Goal: Information Seeking & Learning: Learn about a topic

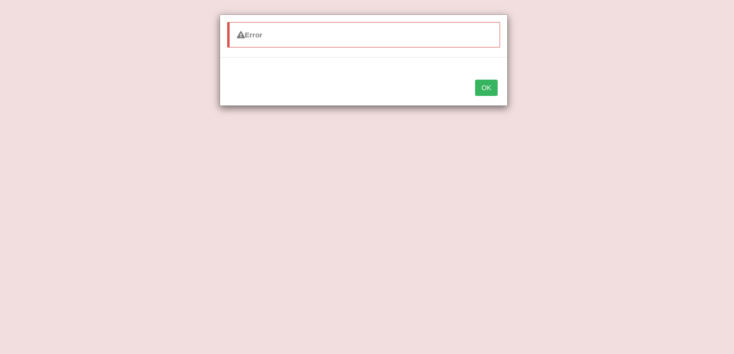
drag, startPoint x: 0, startPoint y: 0, endPoint x: 488, endPoint y: 85, distance: 495.7
click at [488, 85] on div "Error OK" at bounding box center [367, 177] width 734 height 354
click at [488, 85] on button "OK" at bounding box center [486, 88] width 22 height 16
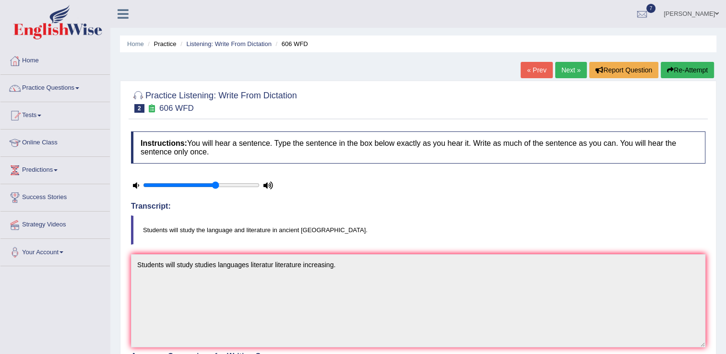
click at [576, 68] on link "Next »" at bounding box center [572, 70] width 32 height 16
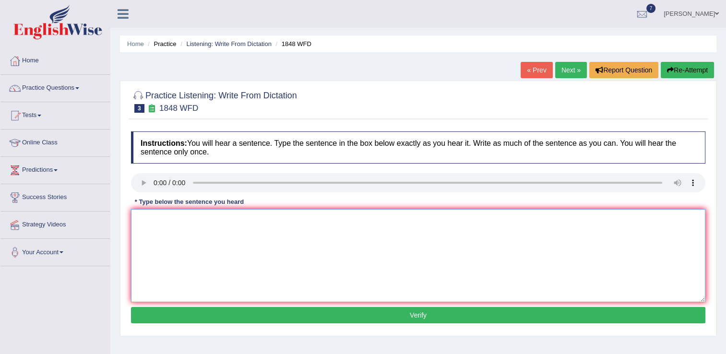
click at [154, 218] on textarea at bounding box center [418, 255] width 575 height 93
type textarea "Students must present valid identification enroll this course."
click at [405, 315] on button "Verify" at bounding box center [418, 315] width 575 height 16
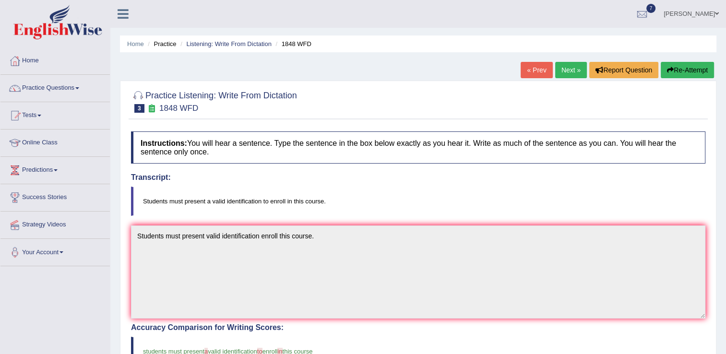
click at [572, 72] on link "Next »" at bounding box center [572, 70] width 32 height 16
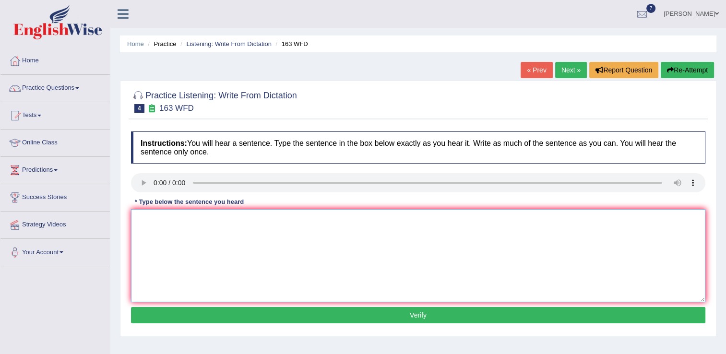
click at [147, 222] on textarea at bounding box center [418, 255] width 575 height 93
type textarea "A number of assignments would be submitted to the compress."
click at [418, 320] on button "Verify" at bounding box center [418, 315] width 575 height 16
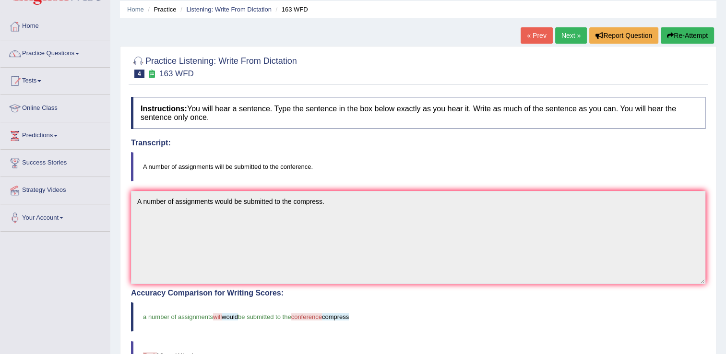
scroll to position [19, 0]
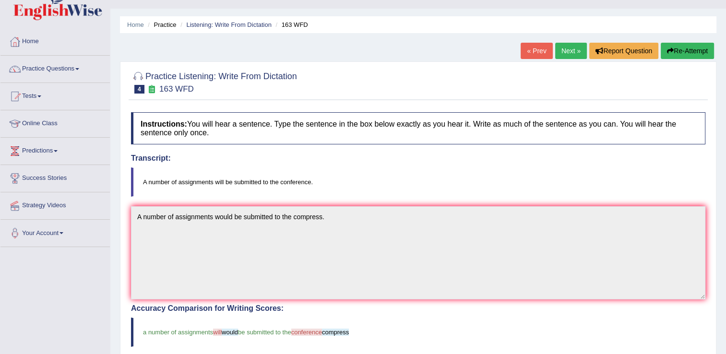
click at [564, 55] on link "Next »" at bounding box center [572, 51] width 32 height 16
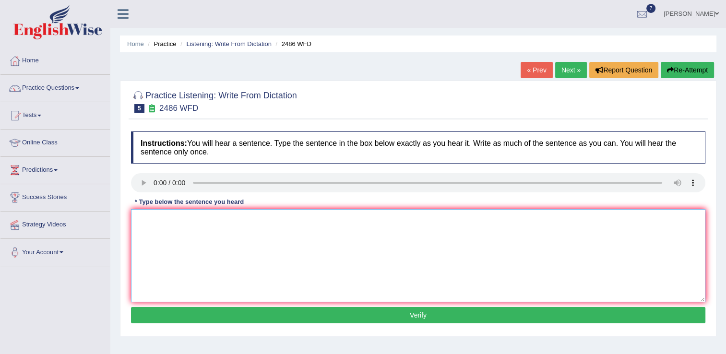
click at [150, 231] on textarea at bounding box center [418, 255] width 575 height 93
click at [182, 220] on textarea "It is quite clear different impression" at bounding box center [418, 255] width 575 height 93
click at [321, 219] on textarea "It is quite clear that are facial expression different impression" at bounding box center [418, 255] width 575 height 93
type textarea "It is quite clear that are facial expression different impression role."
click at [411, 320] on button "Verify" at bounding box center [418, 315] width 575 height 16
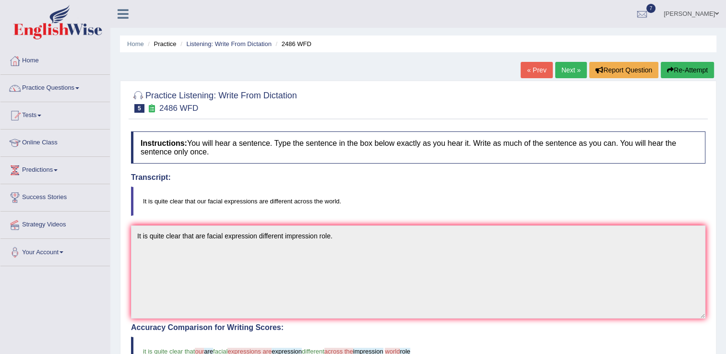
click at [573, 68] on link "Next »" at bounding box center [572, 70] width 32 height 16
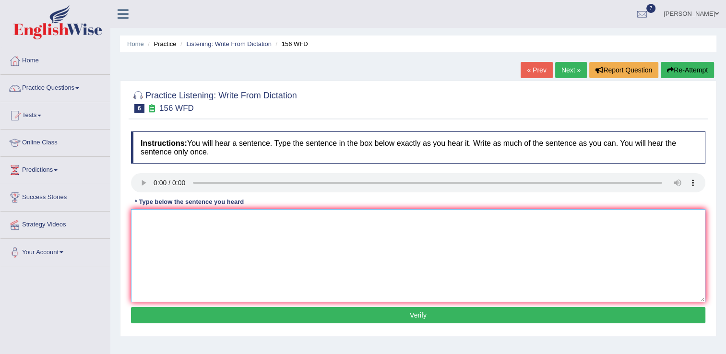
click at [148, 236] on textarea at bounding box center [418, 255] width 575 height 93
type textarea "All assignments due by tommorow."
click at [400, 316] on button "Verify" at bounding box center [418, 315] width 575 height 16
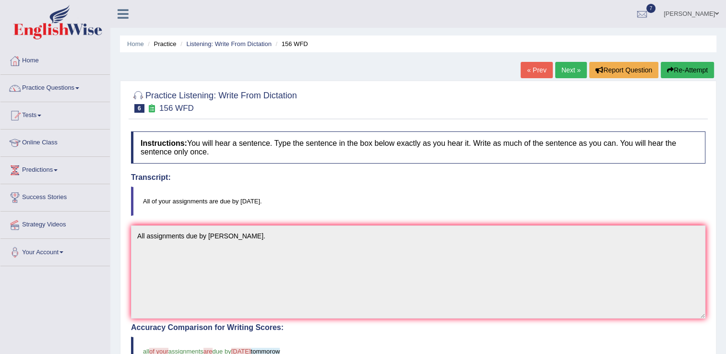
click at [564, 70] on link "Next »" at bounding box center [572, 70] width 32 height 16
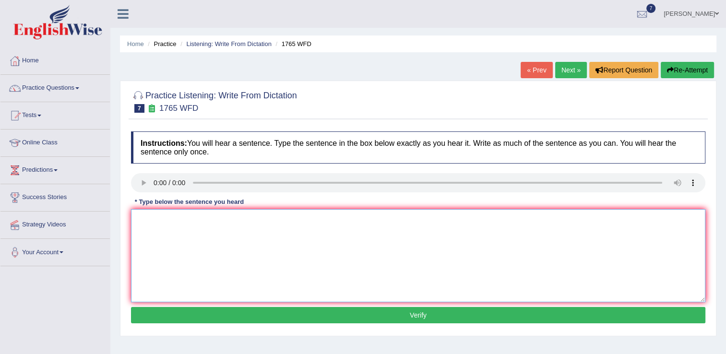
click at [145, 226] on textarea at bounding box center [418, 255] width 575 height 93
click at [212, 220] on textarea "Application form must be submitted in" at bounding box center [418, 255] width 575 height 93
click at [319, 218] on textarea "Application form must be shared accomodation submitted in" at bounding box center [418, 255] width 575 height 93
type textarea "Application form must be shared accomodation submitted in advance."
click at [396, 323] on div "Instructions: You will hear a sentence. Type the sentence in the box below exac…" at bounding box center [419, 229] width 580 height 205
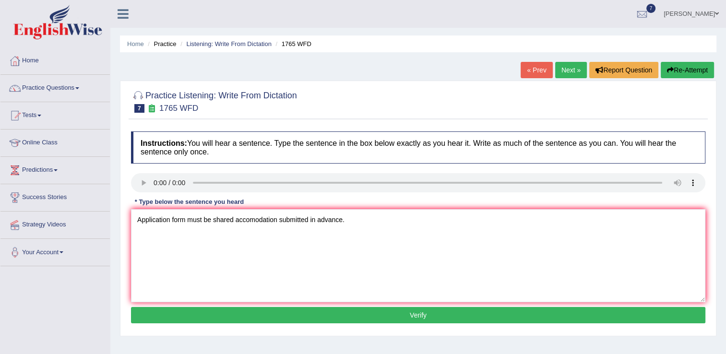
click at [401, 307] on button "Verify" at bounding box center [418, 315] width 575 height 16
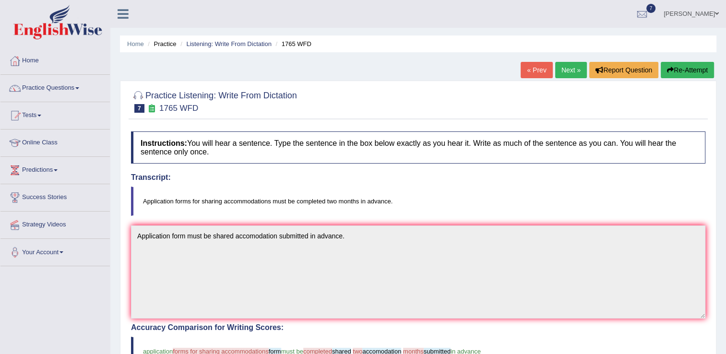
click at [561, 74] on link "Next »" at bounding box center [572, 70] width 32 height 16
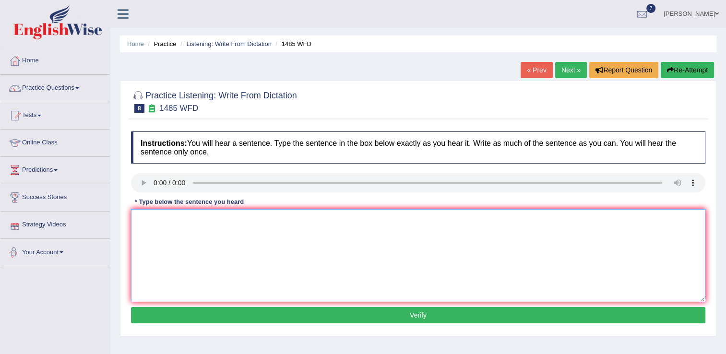
click at [146, 220] on textarea at bounding box center [418, 255] width 575 height 93
click at [169, 220] on textarea "Course would give students choice subjects." at bounding box center [418, 255] width 575 height 93
click at [182, 218] on textarea "Course workuld give students choice subjects." at bounding box center [418, 255] width 575 height 93
click at [184, 215] on textarea "Course workuld give students choice subjects." at bounding box center [418, 255] width 575 height 93
click at [240, 218] on textarea "Course work give students choice subjects." at bounding box center [418, 255] width 575 height 93
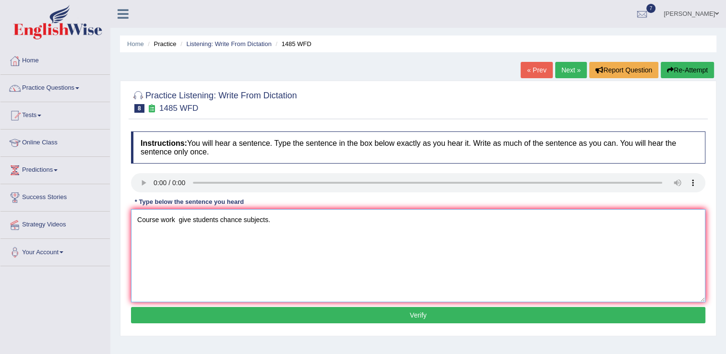
type textarea "Course work give students chance subjects."
click at [403, 314] on button "Verify" at bounding box center [418, 315] width 575 height 16
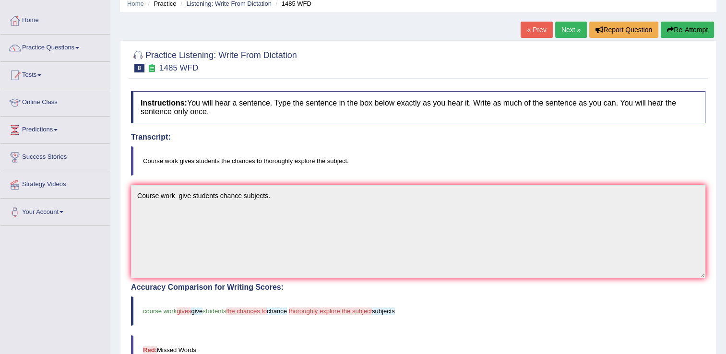
scroll to position [38, 0]
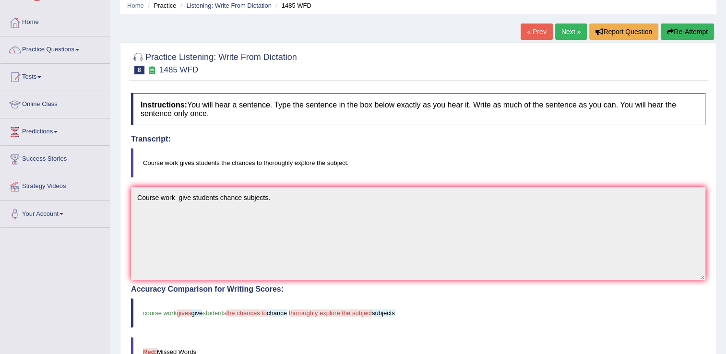
click at [684, 33] on button "Re-Attempt" at bounding box center [687, 32] width 53 height 16
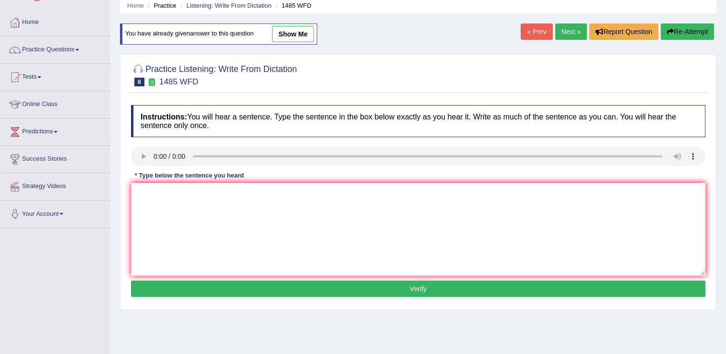
scroll to position [38, 0]
click at [538, 54] on div "Practice Listening: Write From Dictation 8 1485 WFD Instructions: You will hear…" at bounding box center [418, 182] width 597 height 256
click at [575, 32] on link "Next »" at bounding box center [572, 32] width 32 height 16
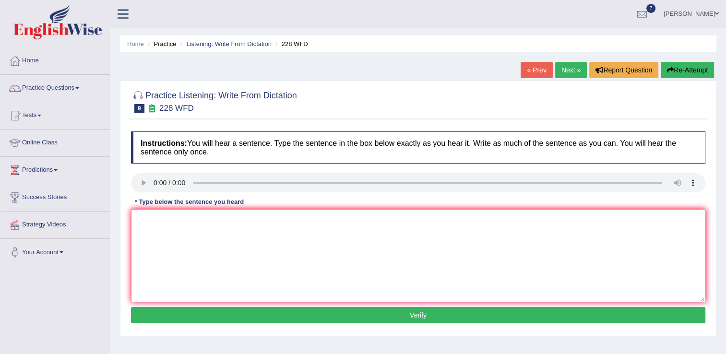
click at [154, 228] on textarea at bounding box center [418, 255] width 575 height 93
type textarea "C"
type textarea "Computer science has become populer degree course."
click at [412, 314] on button "Verify" at bounding box center [418, 315] width 575 height 16
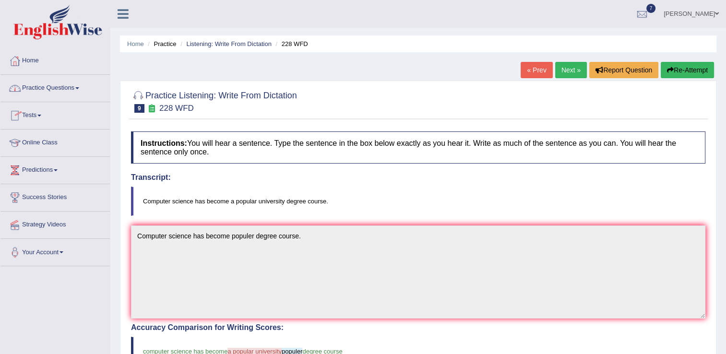
click at [42, 145] on link "Online Class" at bounding box center [54, 142] width 109 height 24
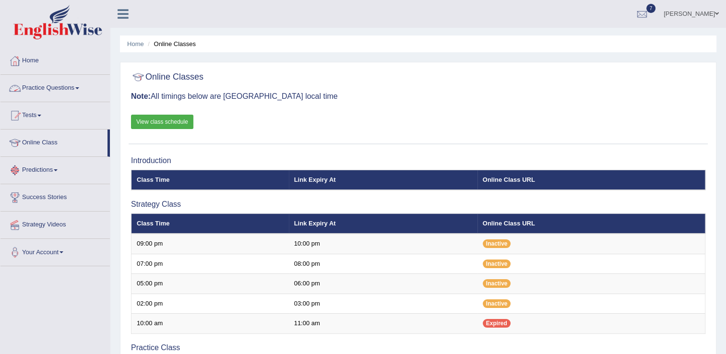
click at [72, 86] on link "Practice Questions" at bounding box center [54, 87] width 109 height 24
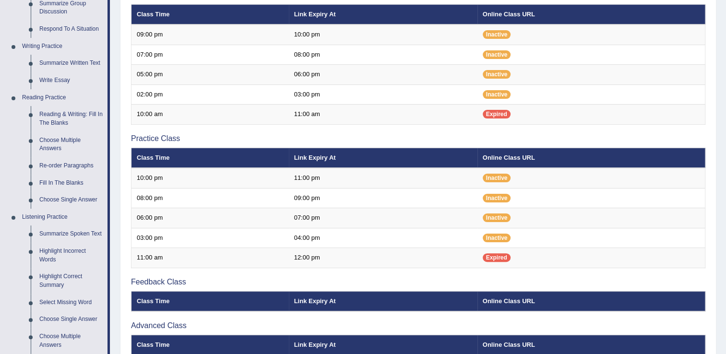
scroll to position [211, 0]
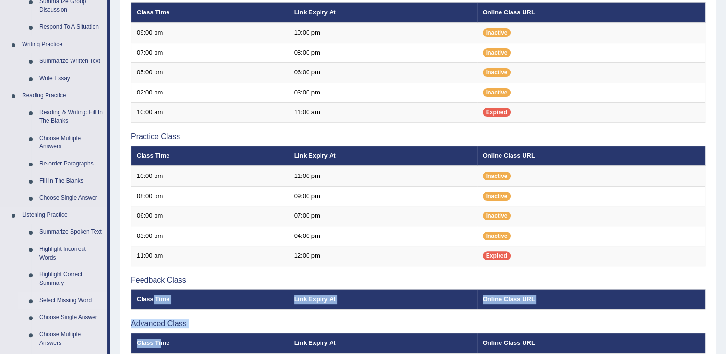
drag, startPoint x: 158, startPoint y: 353, endPoint x: 98, endPoint y: 292, distance: 85.6
click at [98, 292] on div "Toggle navigation Home Practice Questions Speaking Practice Read Aloud Repeat S…" at bounding box center [363, 116] width 726 height 654
click at [79, 285] on link "Highlight Correct Summary" at bounding box center [71, 278] width 73 height 25
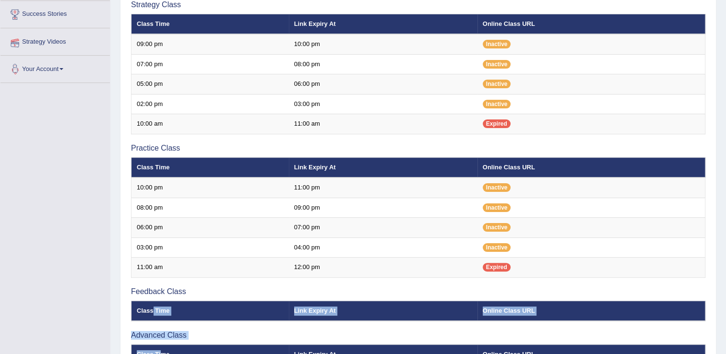
scroll to position [256, 0]
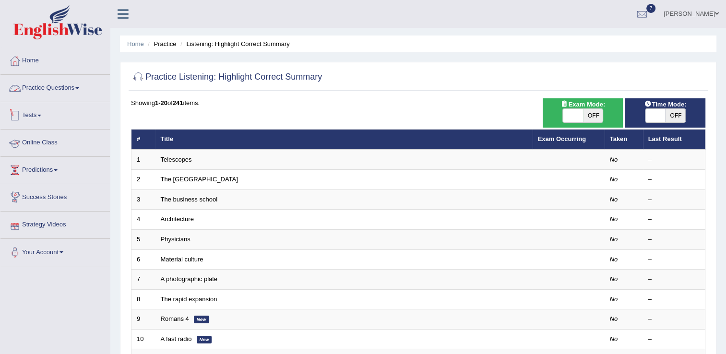
click at [73, 84] on link "Practice Questions" at bounding box center [54, 87] width 109 height 24
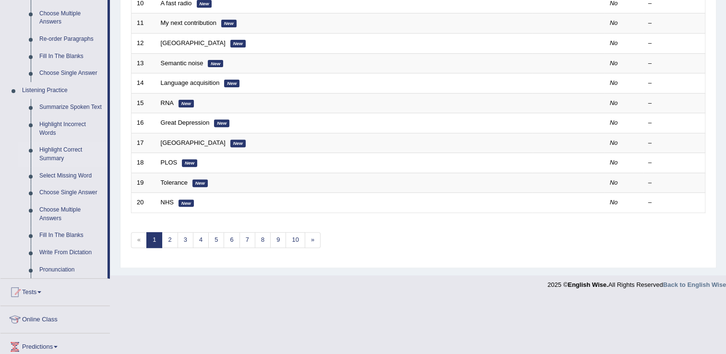
scroll to position [365, 0]
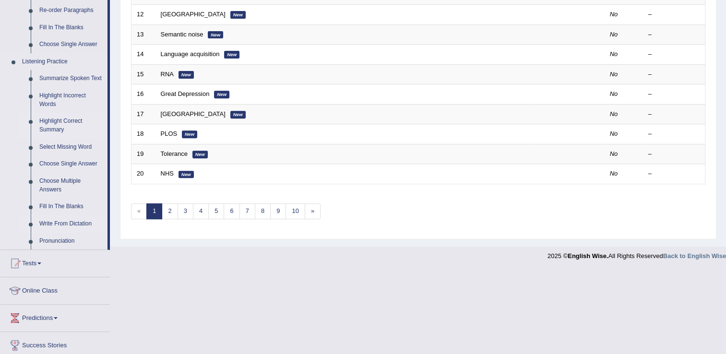
click at [81, 227] on link "Write From Dictation" at bounding box center [71, 224] width 73 height 17
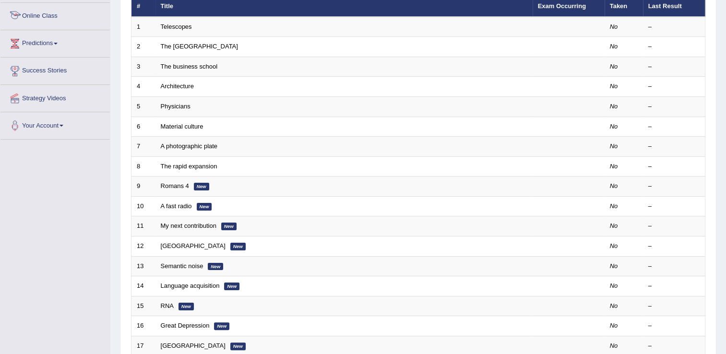
scroll to position [154, 0]
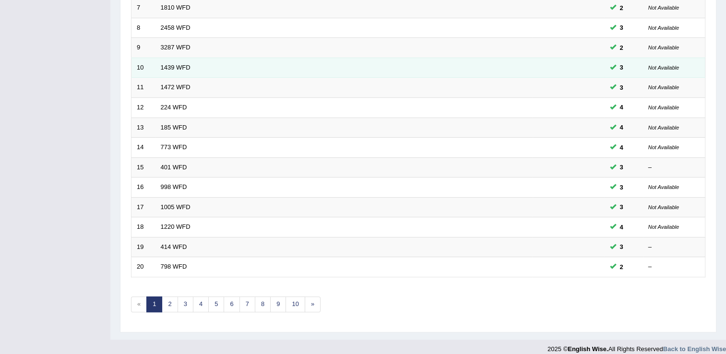
scroll to position [278, 0]
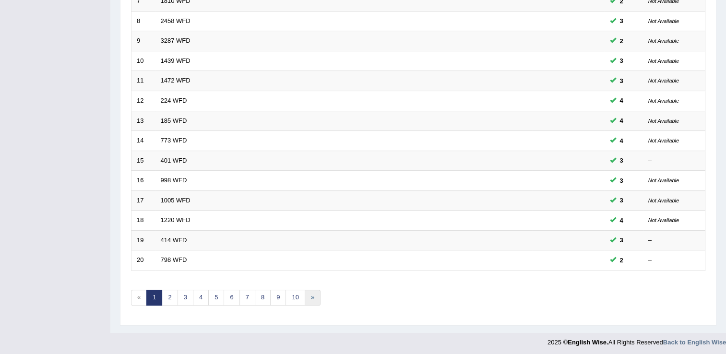
click at [306, 300] on link "»" at bounding box center [313, 298] width 16 height 16
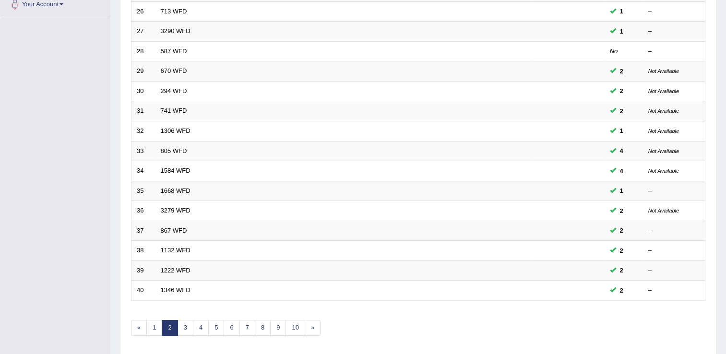
scroll to position [278, 0]
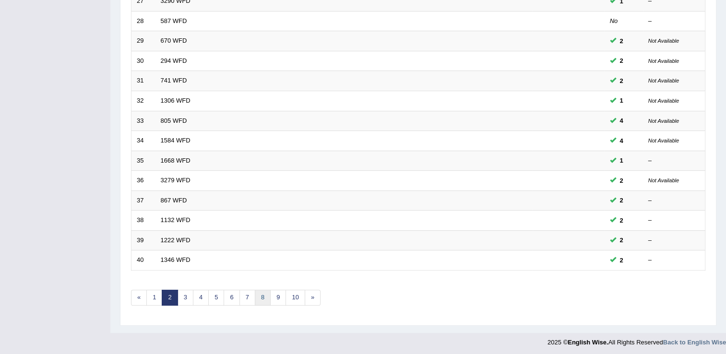
click at [263, 294] on link "8" at bounding box center [263, 298] width 16 height 16
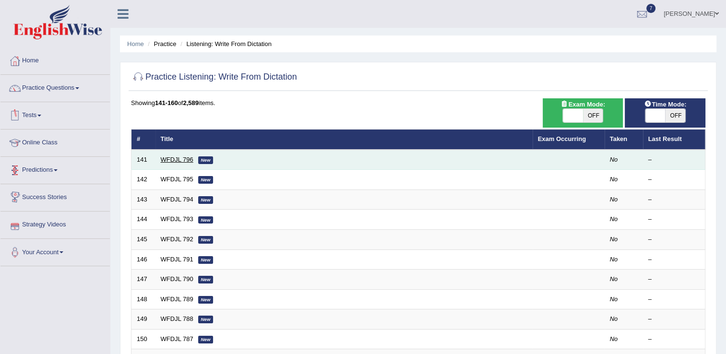
click at [161, 159] on link "WFDJL 796" at bounding box center [177, 159] width 33 height 7
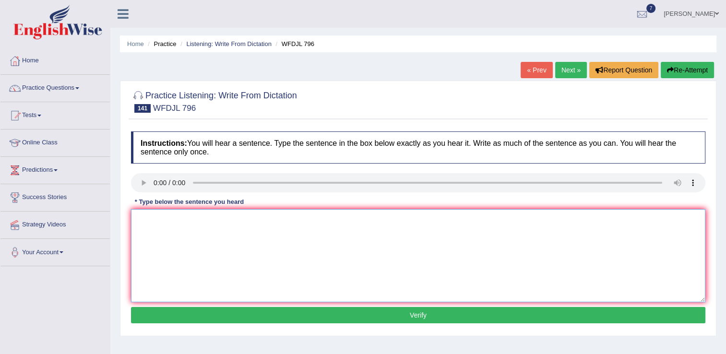
click at [177, 235] on textarea at bounding box center [418, 255] width 575 height 93
type textarea "Students has counting should grass profit and loss."
click at [412, 316] on button "Verify" at bounding box center [418, 315] width 575 height 16
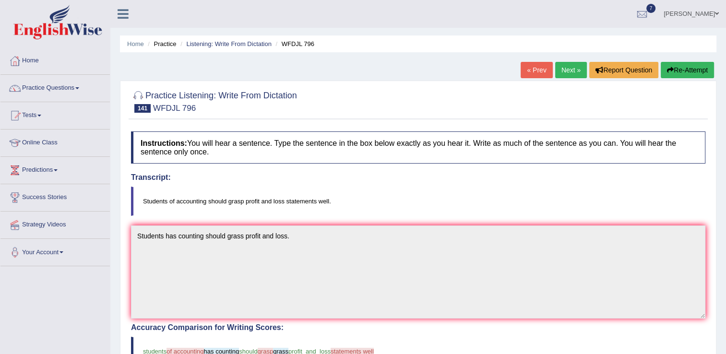
click at [569, 69] on link "Next »" at bounding box center [572, 70] width 32 height 16
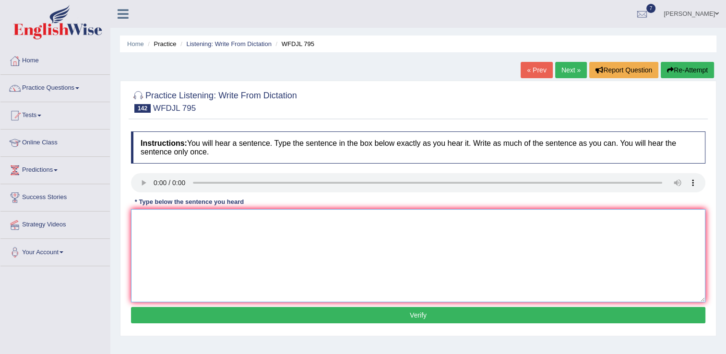
click at [145, 228] on textarea at bounding box center [418, 255] width 575 height 93
type textarea "A can science climate change exit and many stem scientists."
click at [393, 314] on button "Verify" at bounding box center [418, 315] width 575 height 16
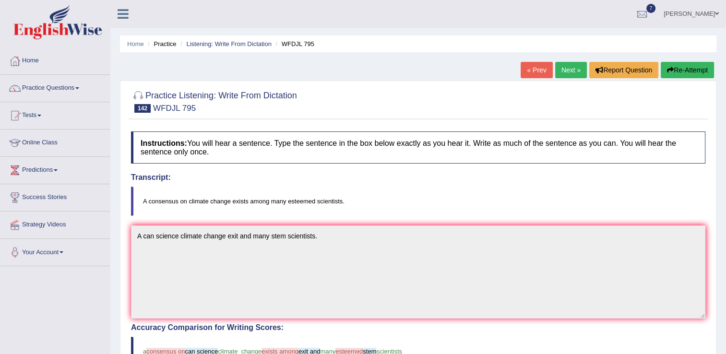
click at [688, 69] on button "Re-Attempt" at bounding box center [687, 70] width 53 height 16
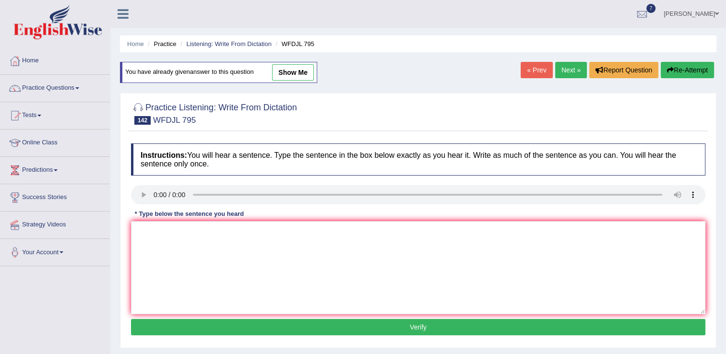
click at [566, 71] on link "Next »" at bounding box center [572, 70] width 32 height 16
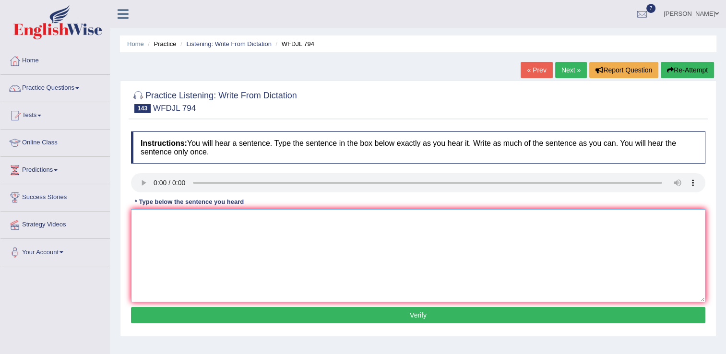
click at [146, 221] on textarea at bounding box center [418, 255] width 575 height 93
type textarea "Artipicting fresh water life morden era."
click at [401, 318] on button "Verify" at bounding box center [418, 315] width 575 height 16
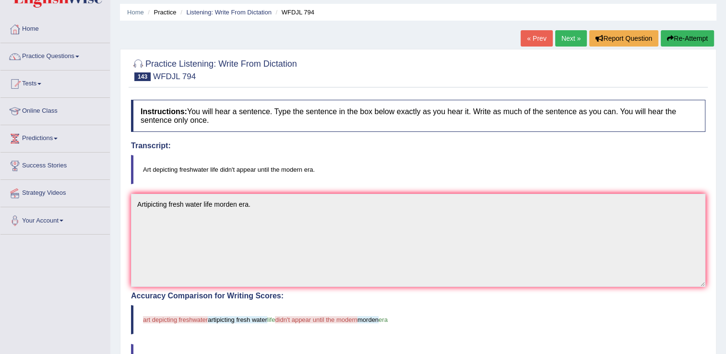
scroll to position [19, 0]
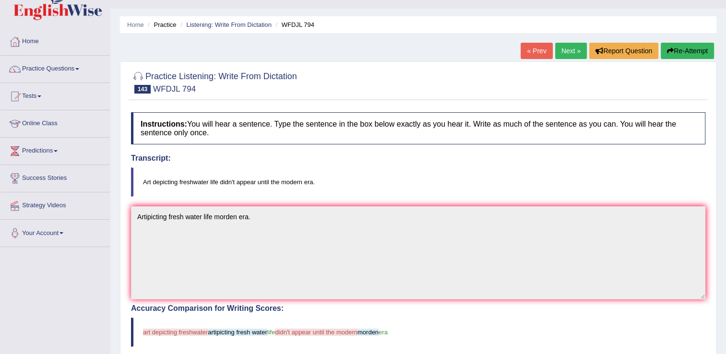
click at [571, 55] on link "Next »" at bounding box center [572, 51] width 32 height 16
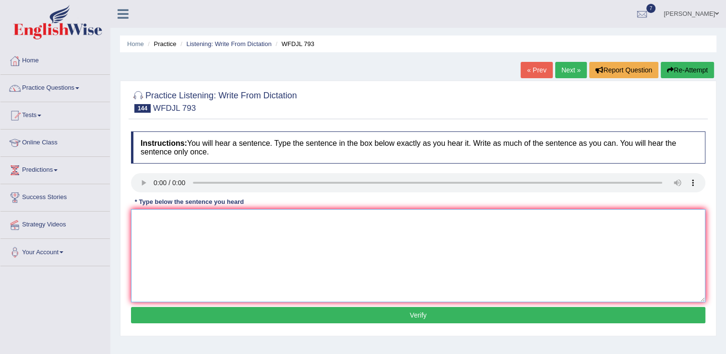
click at [148, 225] on textarea at bounding box center [418, 255] width 575 height 93
type textarea "He wasn't pushing legal backpain."
click at [394, 319] on button "Verify" at bounding box center [418, 315] width 575 height 16
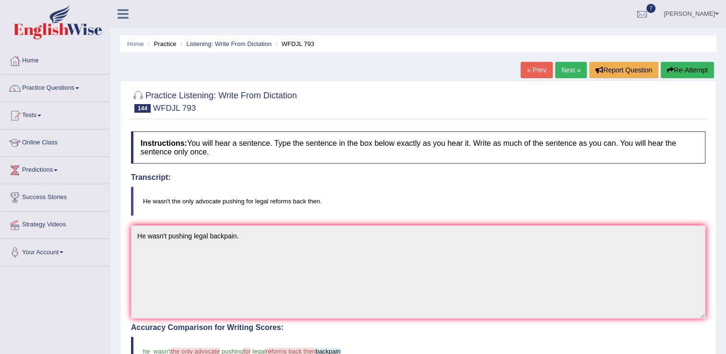
click at [567, 68] on link "Next »" at bounding box center [572, 70] width 32 height 16
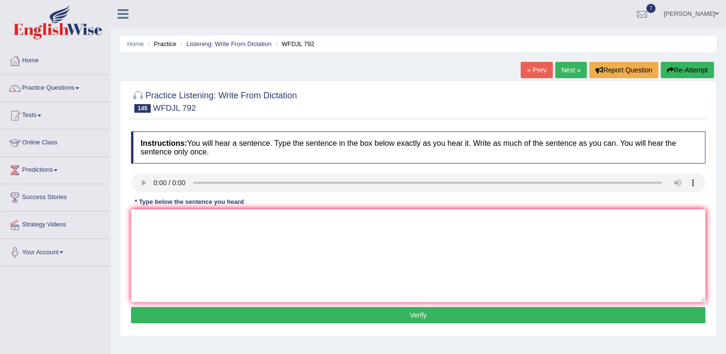
click at [530, 66] on link "« Prev" at bounding box center [537, 70] width 32 height 16
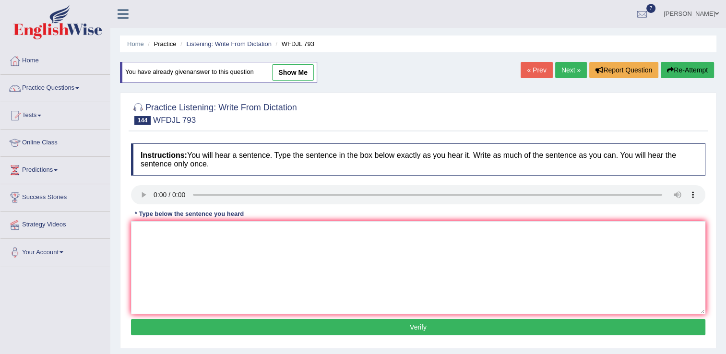
click at [574, 66] on link "Next »" at bounding box center [572, 70] width 32 height 16
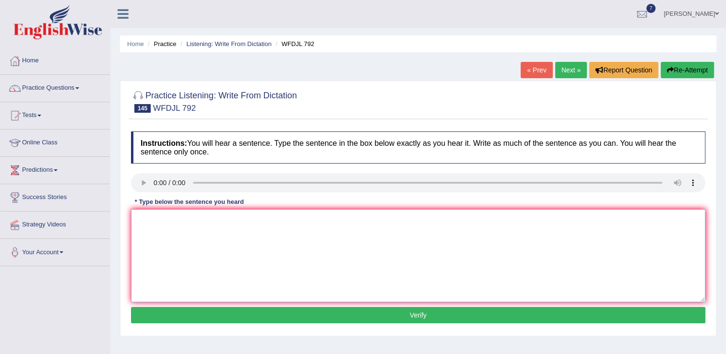
click at [147, 228] on textarea at bounding box center [418, 255] width 575 height 93
type textarea "I inticipate be small conference room."
click at [396, 316] on button "Verify" at bounding box center [418, 315] width 575 height 16
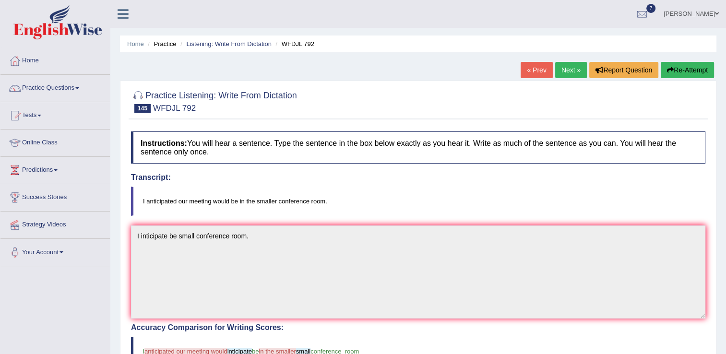
click at [683, 71] on button "Re-Attempt" at bounding box center [687, 70] width 53 height 16
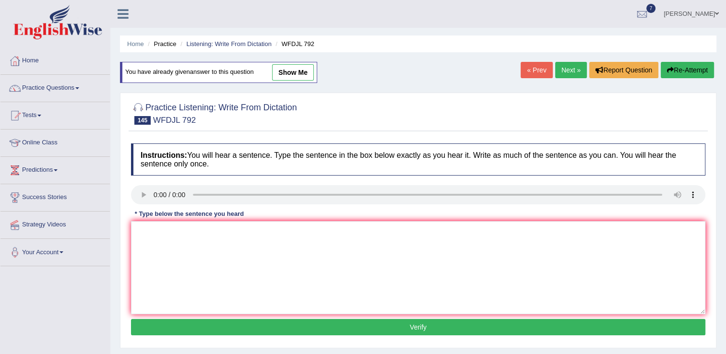
click at [572, 76] on link "Next »" at bounding box center [572, 70] width 32 height 16
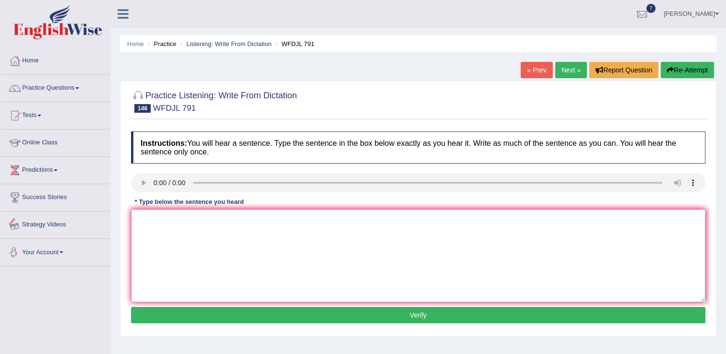
click at [138, 232] on textarea at bounding box center [418, 255] width 575 height 93
type textarea "Eat reguler during the week health benefits."
click at [406, 310] on button "Verify" at bounding box center [418, 315] width 575 height 16
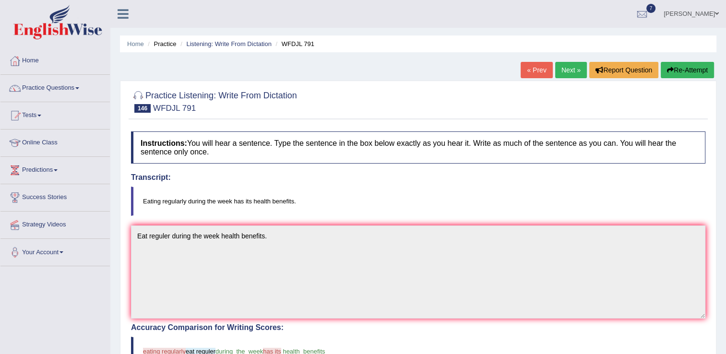
click at [569, 76] on link "Next »" at bounding box center [572, 70] width 32 height 16
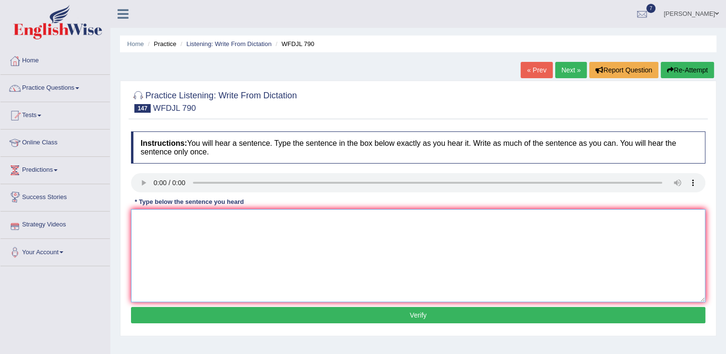
click at [157, 232] on textarea at bounding box center [418, 255] width 575 height 93
type textarea "All is go through safety rules how handling class tools."
click at [405, 314] on button "Verify" at bounding box center [418, 315] width 575 height 16
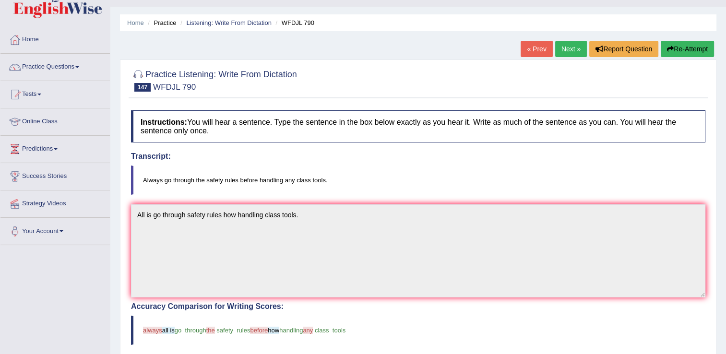
scroll to position [19, 0]
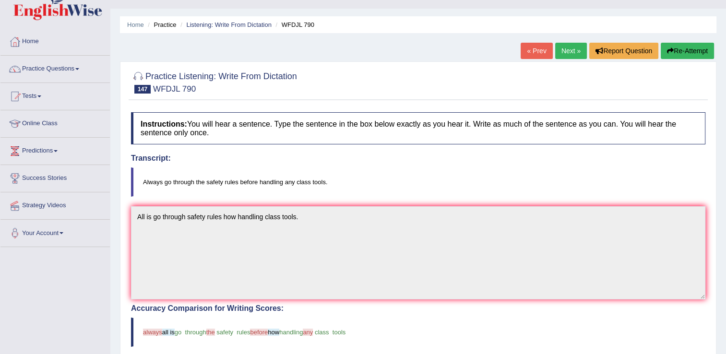
click at [563, 48] on link "Next »" at bounding box center [572, 51] width 32 height 16
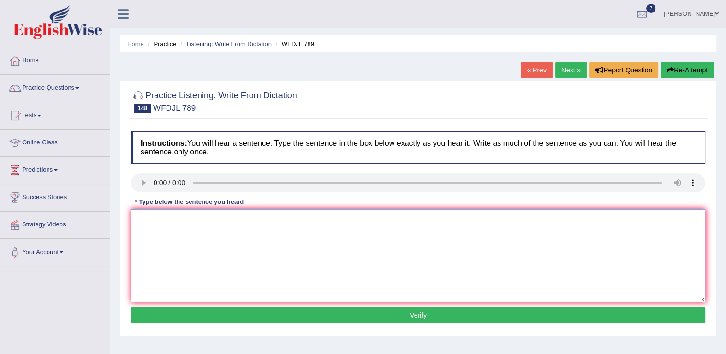
click at [150, 224] on textarea at bounding box center [418, 255] width 575 height 93
type textarea "By collaborating we can grade statues and megnificant."
click at [401, 310] on button "Verify" at bounding box center [418, 315] width 575 height 16
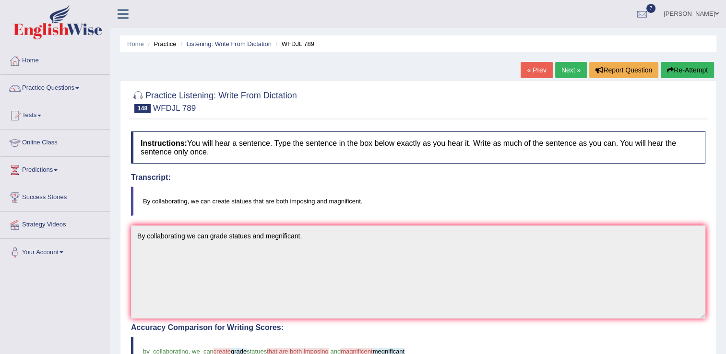
click at [690, 66] on button "Re-Attempt" at bounding box center [687, 70] width 53 height 16
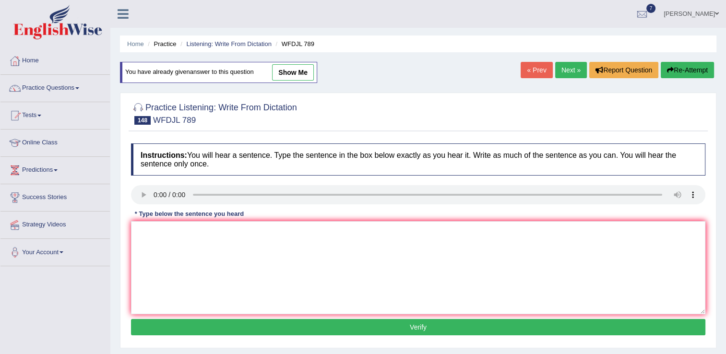
click at [123, 207] on div "Practice Listening: Write From Dictation 148 WFDJL 789 Instructions: You will h…" at bounding box center [418, 221] width 597 height 256
click at [50, 95] on link "Practice Questions" at bounding box center [54, 87] width 109 height 24
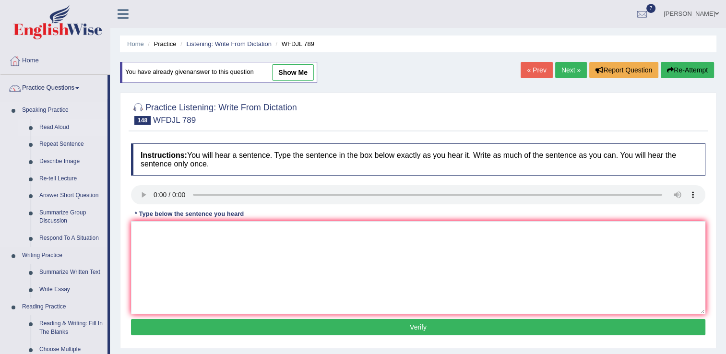
click at [60, 132] on link "Read Aloud" at bounding box center [71, 127] width 73 height 17
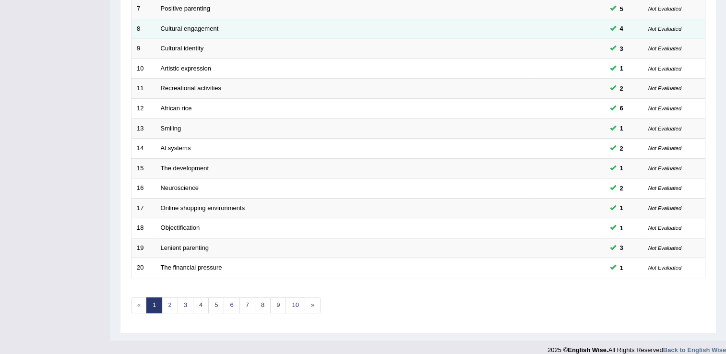
scroll to position [278, 0]
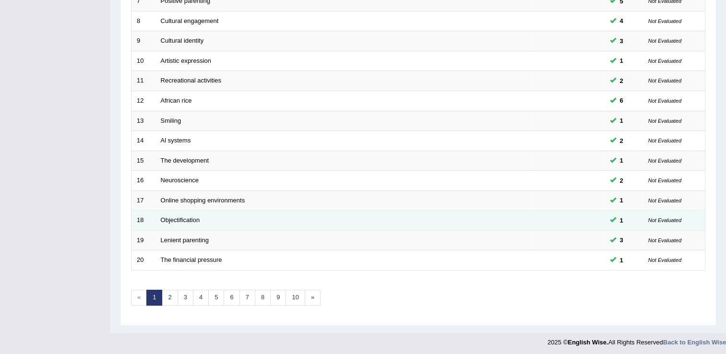
click at [195, 223] on td "Objectification" at bounding box center [344, 221] width 377 height 20
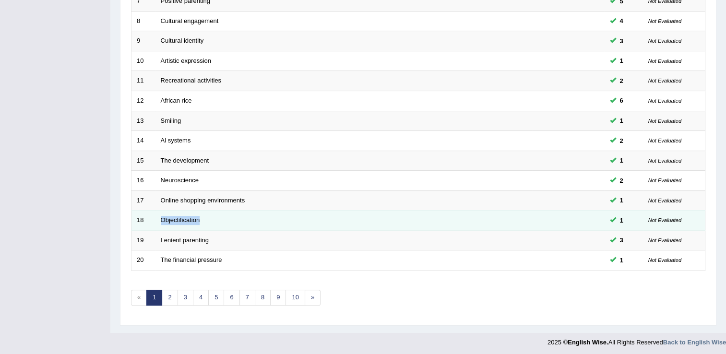
click at [195, 223] on td "Objectification" at bounding box center [344, 221] width 377 height 20
click at [167, 220] on link "Objectification" at bounding box center [180, 220] width 39 height 7
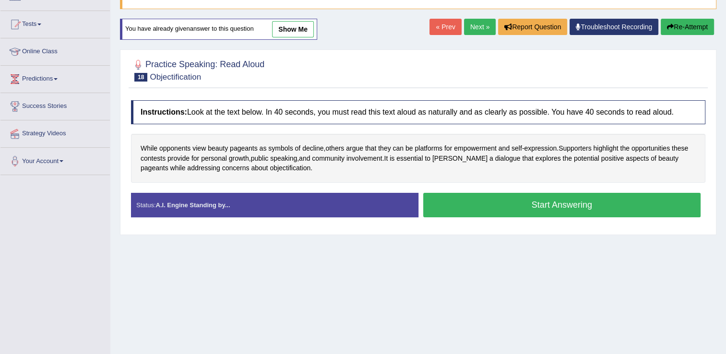
scroll to position [115, 0]
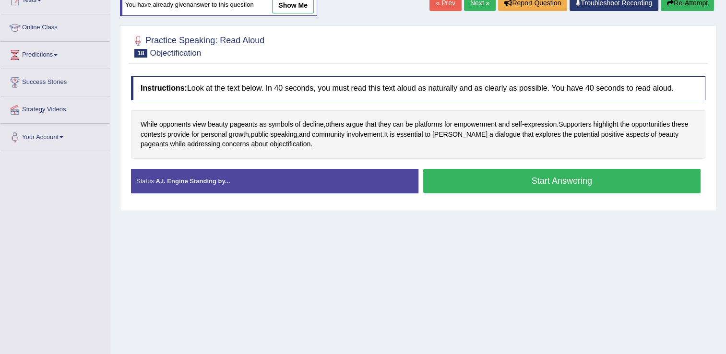
click at [507, 179] on button "Start Answering" at bounding box center [563, 181] width 278 height 24
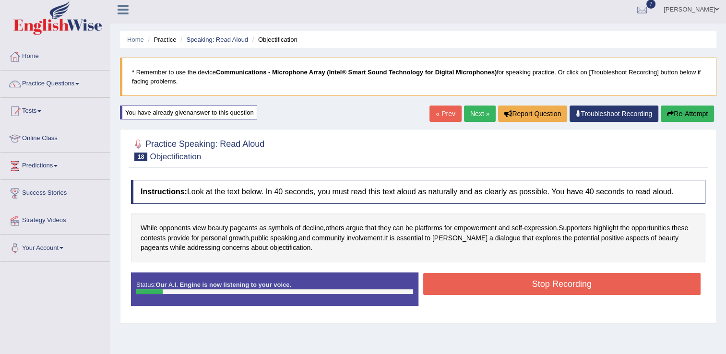
scroll to position [0, 0]
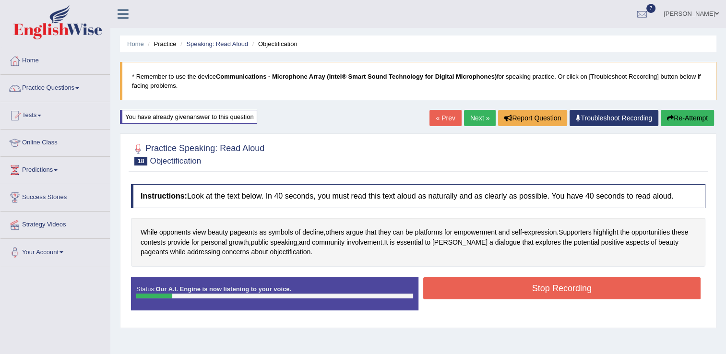
click at [667, 117] on icon "button" at bounding box center [670, 118] width 7 height 7
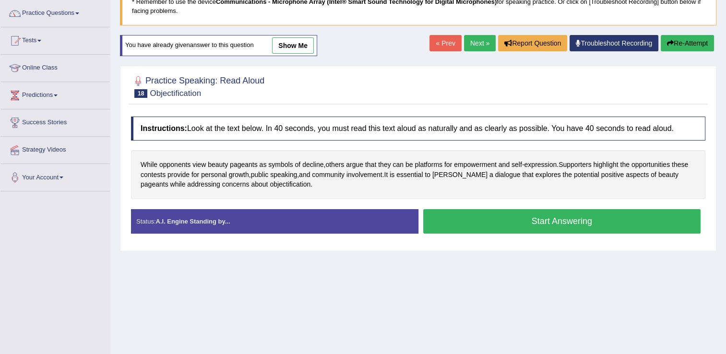
scroll to position [77, 0]
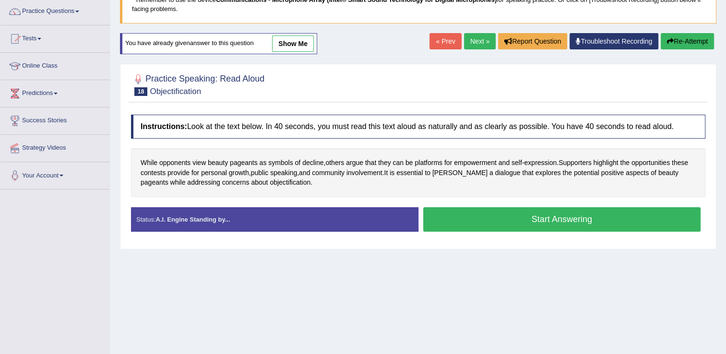
click at [524, 223] on button "Start Answering" at bounding box center [563, 219] width 278 height 24
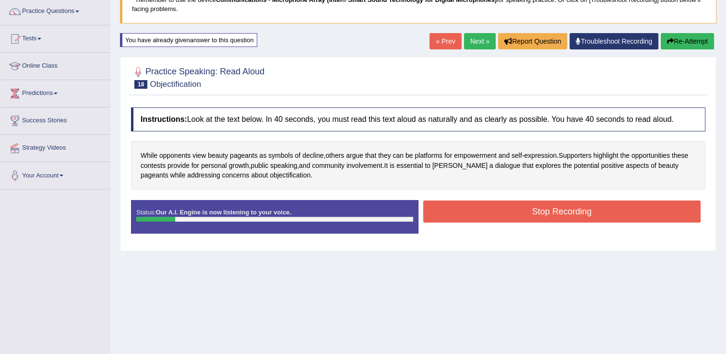
click at [692, 40] on button "Re-Attempt" at bounding box center [687, 41] width 53 height 16
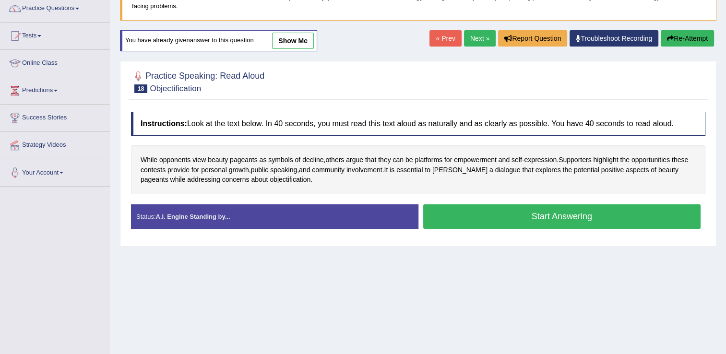
click at [534, 219] on button "Start Answering" at bounding box center [563, 217] width 278 height 24
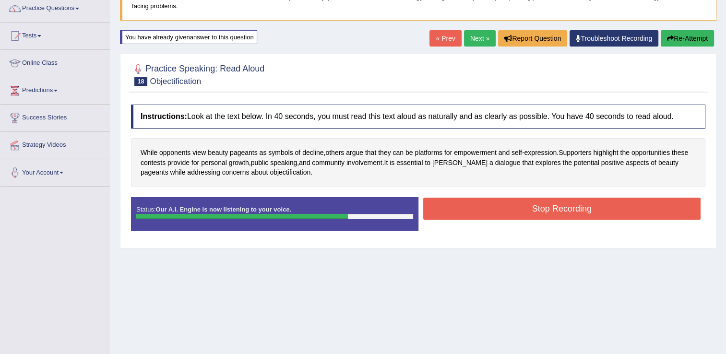
click at [543, 210] on button "Stop Recording" at bounding box center [563, 209] width 278 height 22
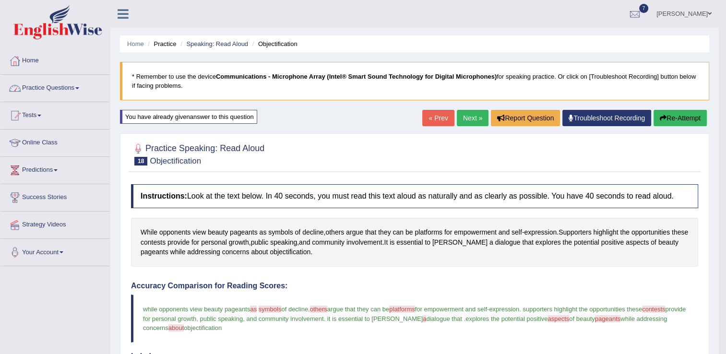
click at [474, 112] on link "Next »" at bounding box center [473, 118] width 32 height 16
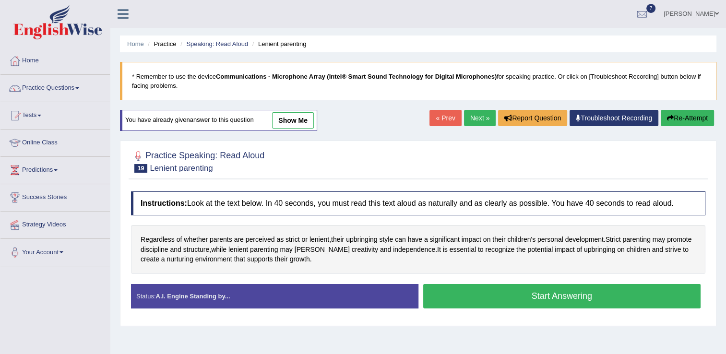
click at [526, 301] on button "Start Answering" at bounding box center [563, 296] width 278 height 24
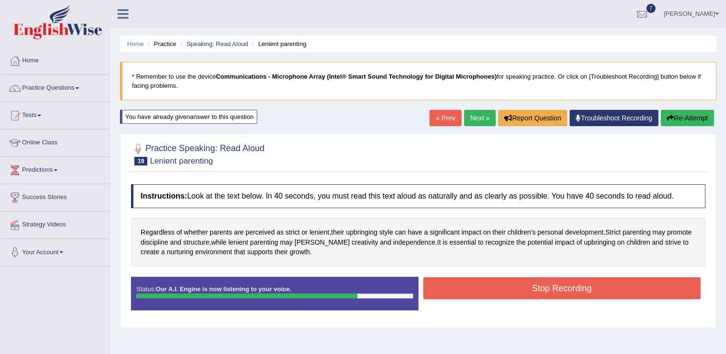
click at [527, 301] on div "Stop Recording" at bounding box center [563, 290] width 288 height 24
click at [536, 293] on button "Stop Recording" at bounding box center [563, 289] width 278 height 22
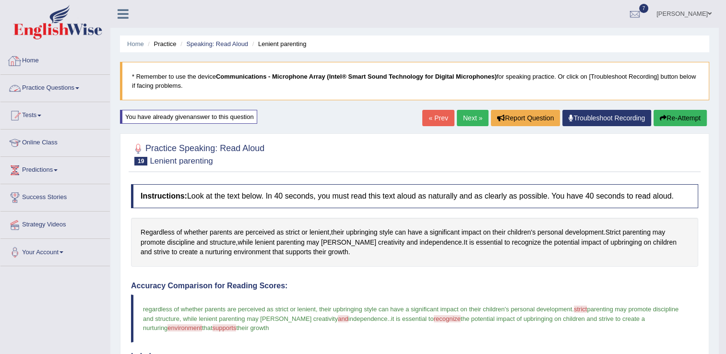
click at [49, 92] on link "Practice Questions" at bounding box center [54, 87] width 109 height 24
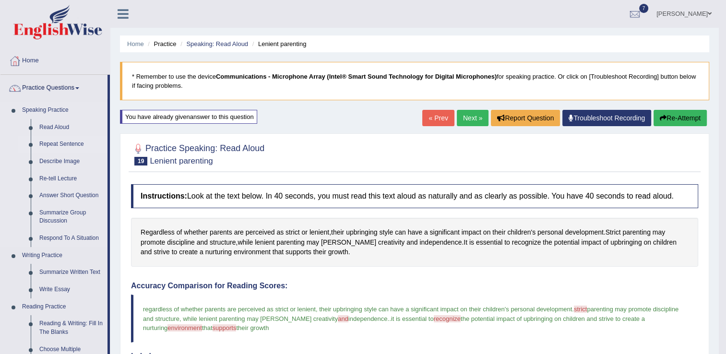
click at [54, 145] on link "Repeat Sentence" at bounding box center [71, 144] width 73 height 17
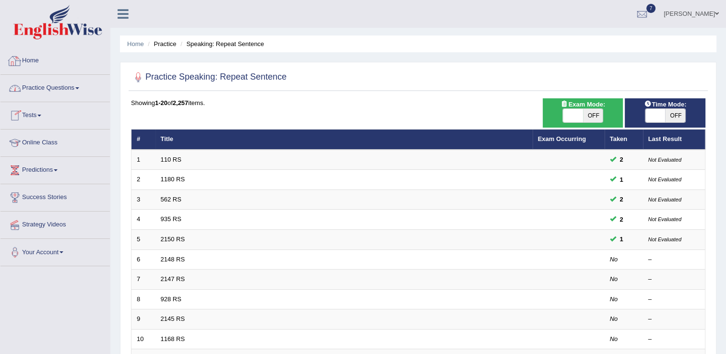
click at [88, 88] on link "Practice Questions" at bounding box center [54, 87] width 109 height 24
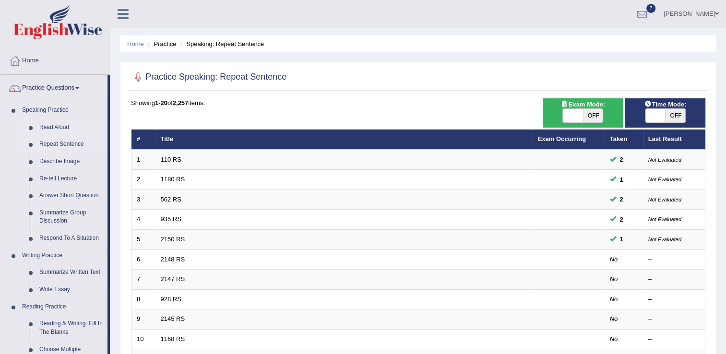
click at [60, 132] on link "Read Aloud" at bounding box center [71, 127] width 73 height 17
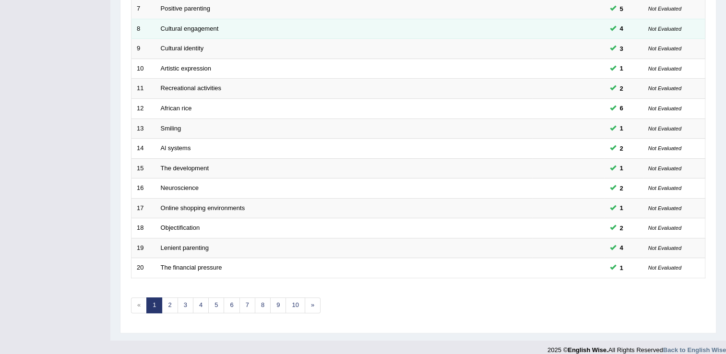
scroll to position [278, 0]
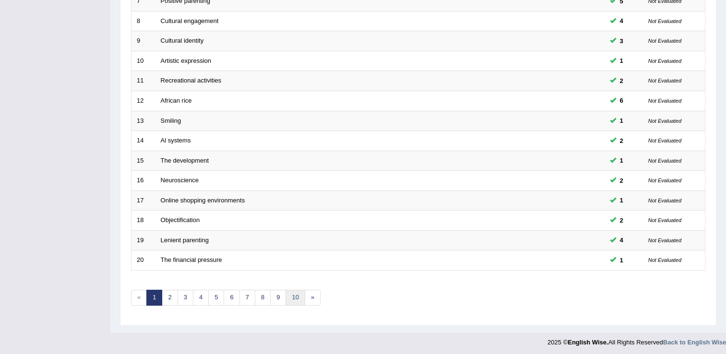
click at [294, 295] on link "10" at bounding box center [295, 298] width 19 height 16
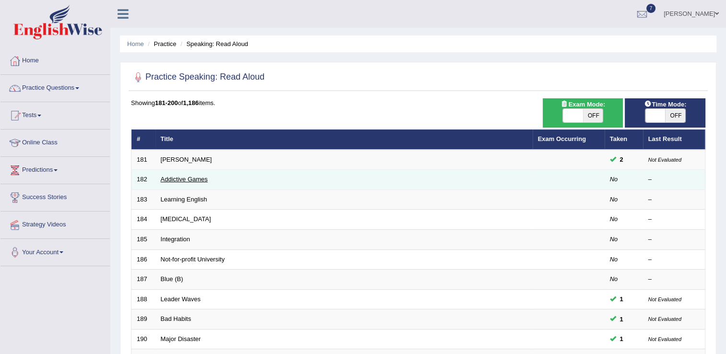
click at [196, 177] on link "Addictive Games" at bounding box center [184, 179] width 47 height 7
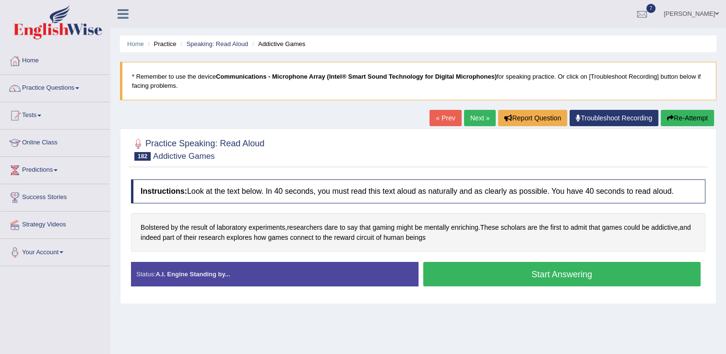
click at [574, 268] on button "Start Answering" at bounding box center [563, 274] width 278 height 24
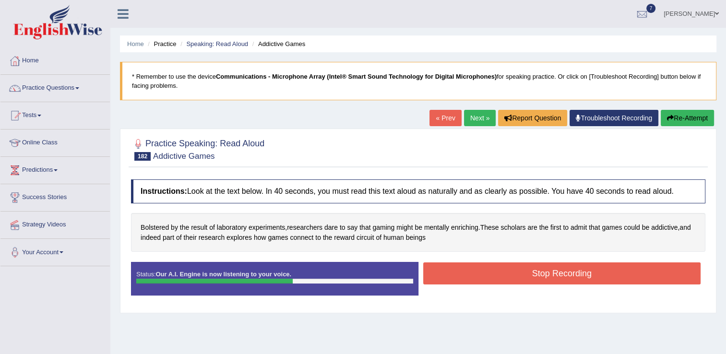
click at [574, 268] on button "Stop Recording" at bounding box center [563, 274] width 278 height 22
click at [574, 268] on div "Status: Our A.I. Engine is now listening to your voice. Start Answering Stop Re…" at bounding box center [418, 283] width 575 height 43
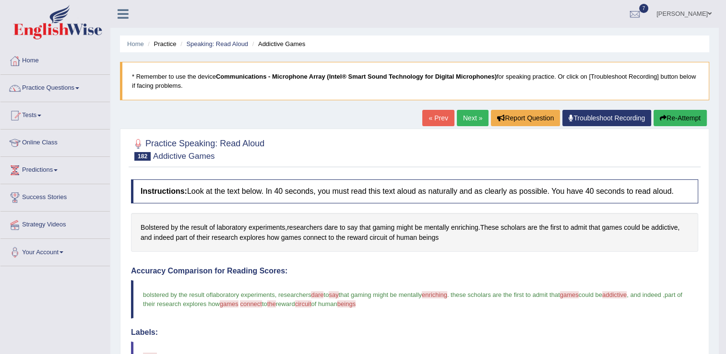
click at [467, 120] on link "Next »" at bounding box center [473, 118] width 32 height 16
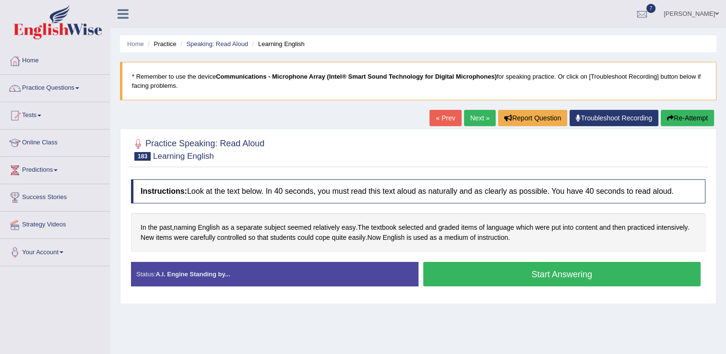
click at [478, 271] on button "Start Answering" at bounding box center [563, 274] width 278 height 24
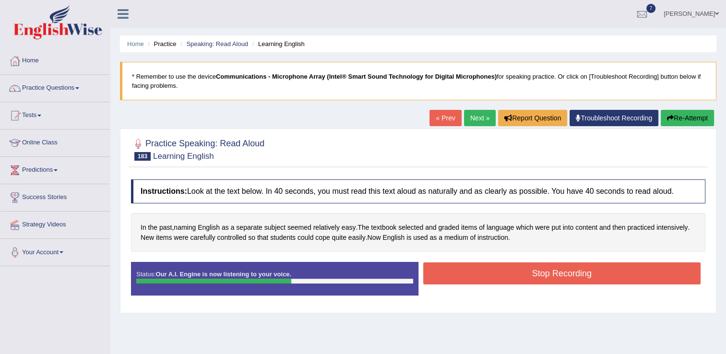
click at [672, 116] on icon "button" at bounding box center [670, 118] width 7 height 7
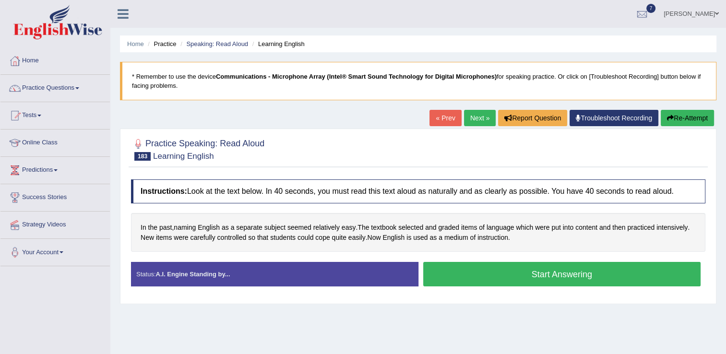
click at [479, 279] on button "Start Answering" at bounding box center [563, 274] width 278 height 24
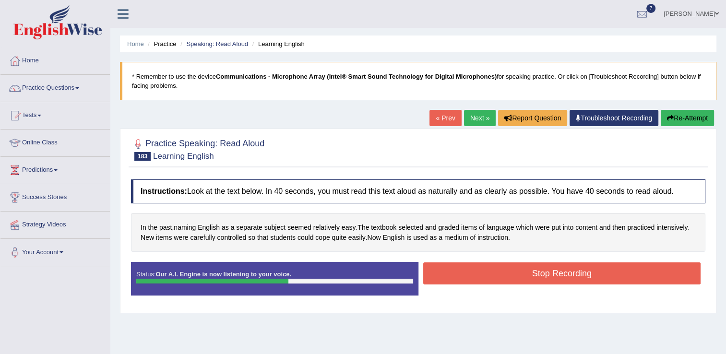
click at [479, 279] on button "Stop Recording" at bounding box center [563, 274] width 278 height 22
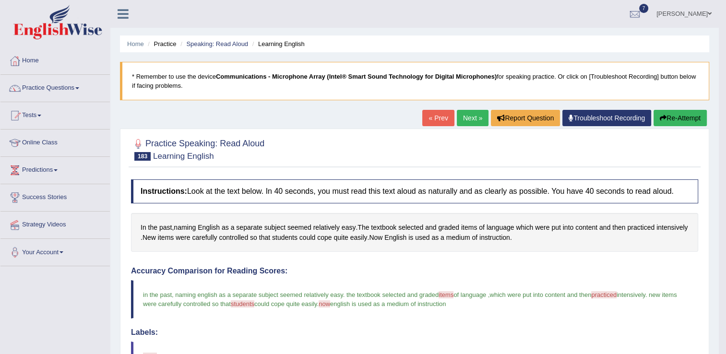
click at [471, 113] on link "Next »" at bounding box center [473, 118] width 32 height 16
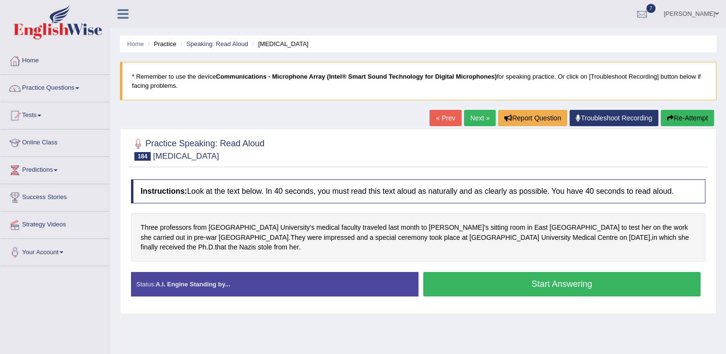
click at [532, 276] on button "Start Answering" at bounding box center [563, 284] width 278 height 24
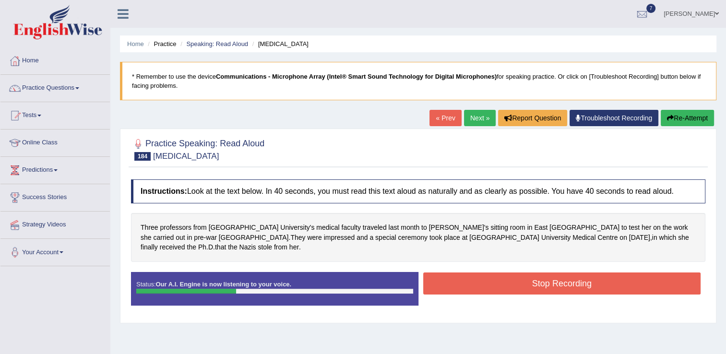
click at [682, 123] on button "Re-Attempt" at bounding box center [687, 118] width 53 height 16
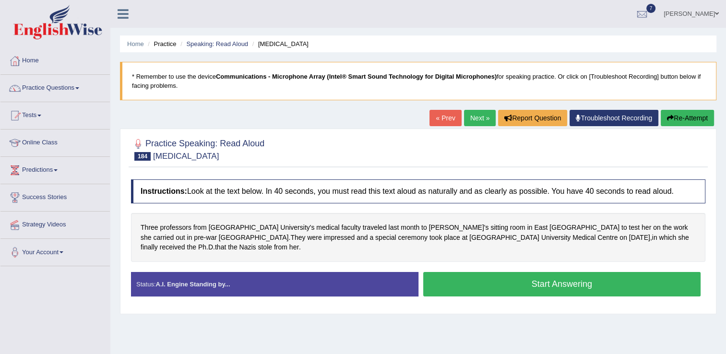
click at [494, 280] on button "Start Answering" at bounding box center [563, 284] width 278 height 24
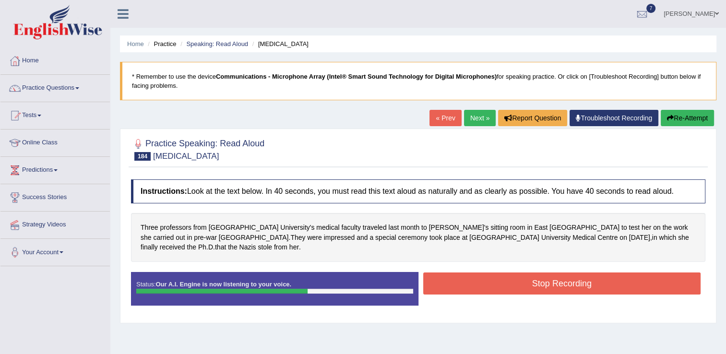
click at [494, 280] on button "Stop Recording" at bounding box center [563, 284] width 278 height 22
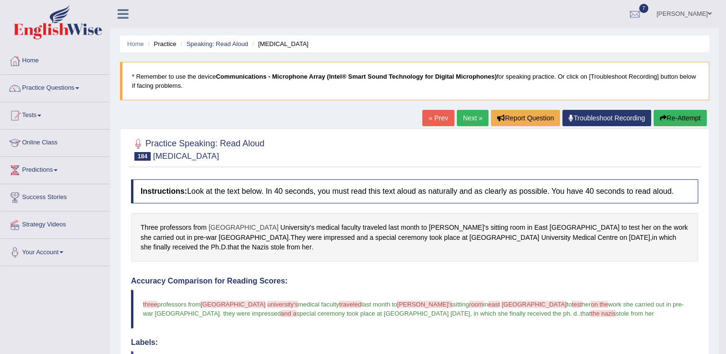
click at [223, 231] on span "Hamburg" at bounding box center [244, 228] width 70 height 10
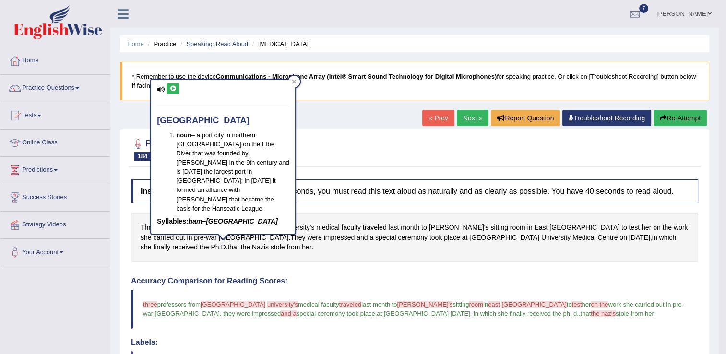
click at [167, 91] on button at bounding box center [173, 89] width 13 height 11
click at [352, 115] on div "Home Practice Speaking: Read Aloud Medical Test * Remember to use the device Co…" at bounding box center [414, 311] width 609 height 623
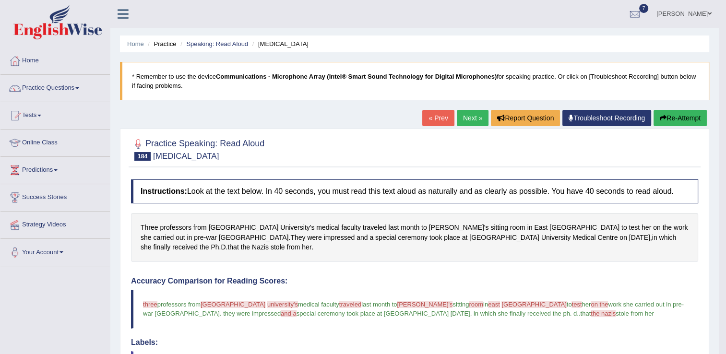
click at [678, 120] on button "Re-Attempt" at bounding box center [680, 118] width 53 height 16
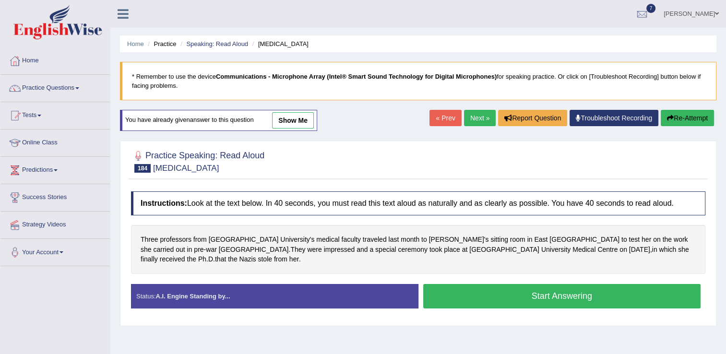
click at [502, 284] on button "Start Answering" at bounding box center [563, 296] width 278 height 24
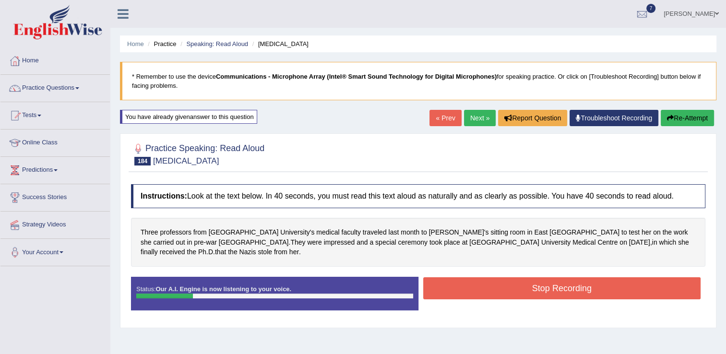
click at [482, 111] on link "Next »" at bounding box center [480, 118] width 32 height 16
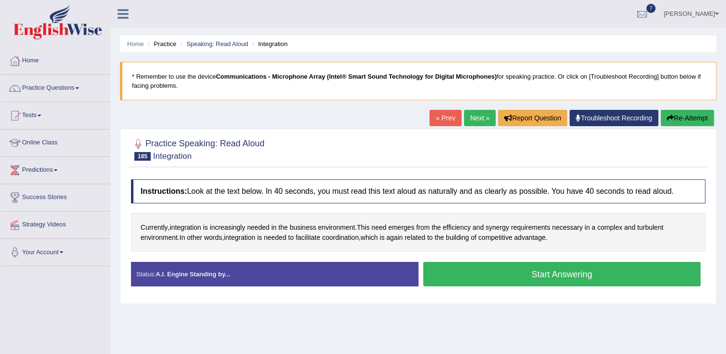
click at [470, 278] on button "Start Answering" at bounding box center [563, 274] width 278 height 24
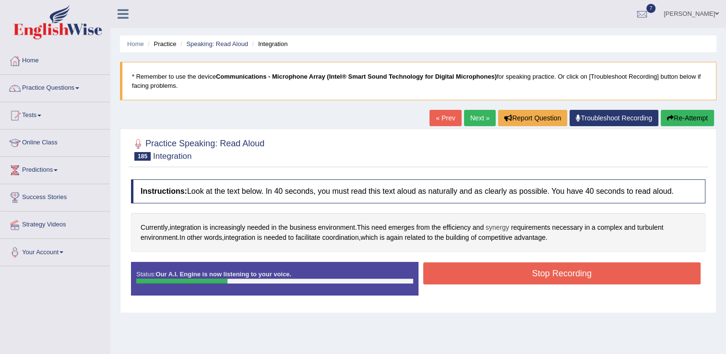
click at [503, 228] on span "synergy" at bounding box center [498, 228] width 24 height 10
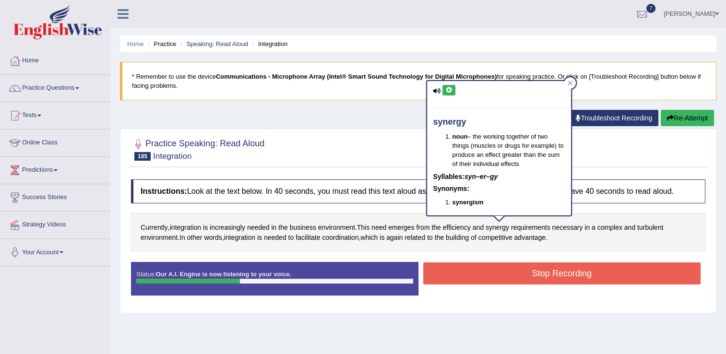
click at [453, 89] on button at bounding box center [449, 90] width 13 height 11
click at [450, 89] on icon at bounding box center [449, 90] width 7 height 6
click at [593, 143] on div at bounding box center [418, 148] width 575 height 29
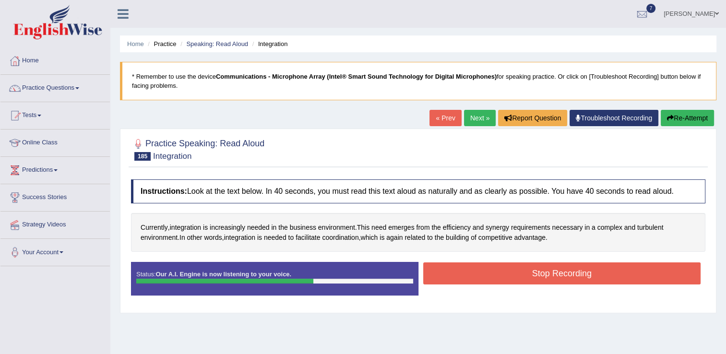
drag, startPoint x: 531, startPoint y: 270, endPoint x: 480, endPoint y: 187, distance: 97.2
click at [459, 193] on div "Instructions: Look at the text below. In 40 seconds, you must read this text al…" at bounding box center [419, 241] width 580 height 133
click at [680, 116] on button "Re-Attempt" at bounding box center [687, 118] width 53 height 16
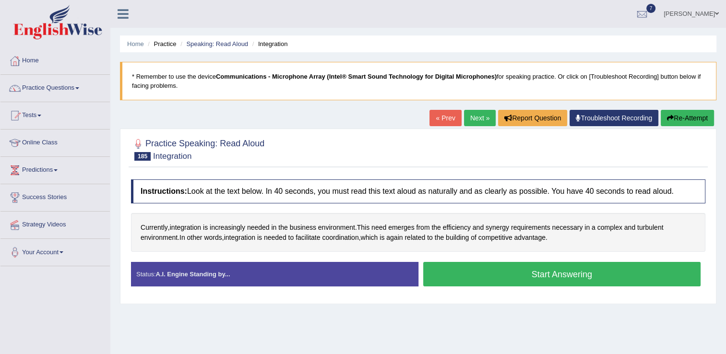
click at [475, 274] on button "Start Answering" at bounding box center [563, 274] width 278 height 24
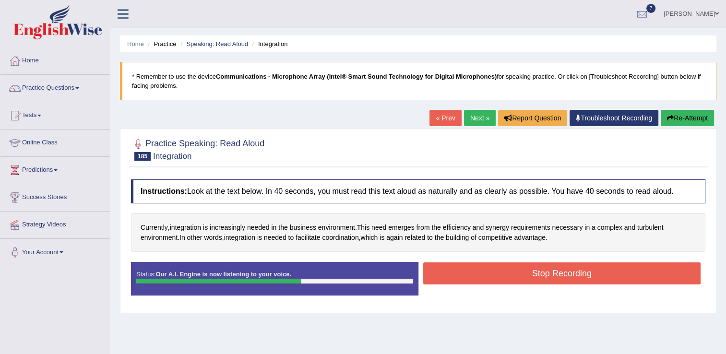
click at [475, 274] on button "Stop Recording" at bounding box center [563, 274] width 278 height 22
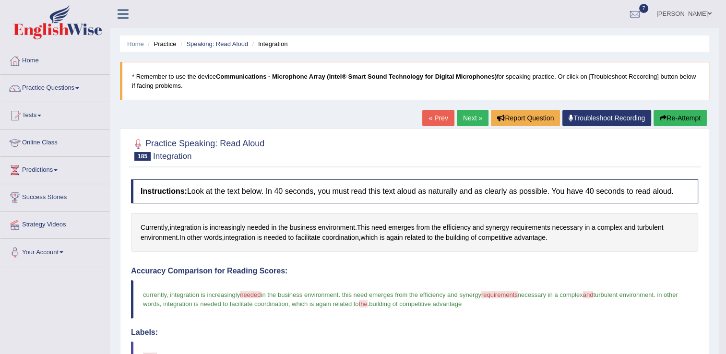
click at [472, 124] on link "Next »" at bounding box center [473, 118] width 32 height 16
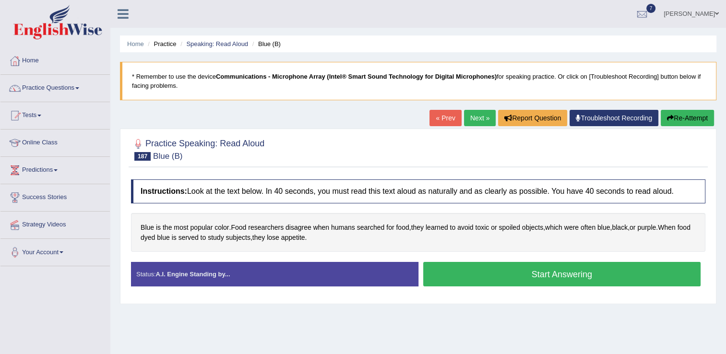
click at [533, 279] on button "Start Answering" at bounding box center [563, 274] width 278 height 24
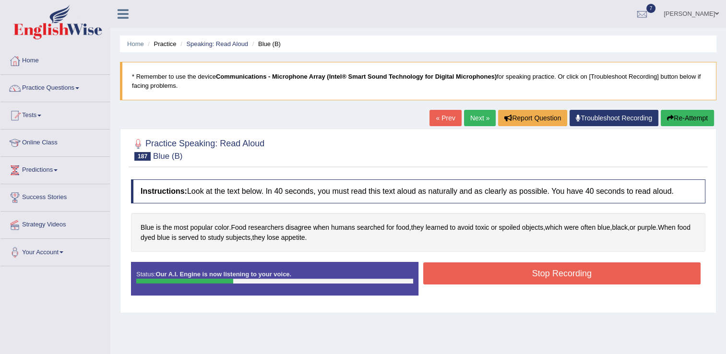
click at [685, 122] on button "Re-Attempt" at bounding box center [687, 118] width 53 height 16
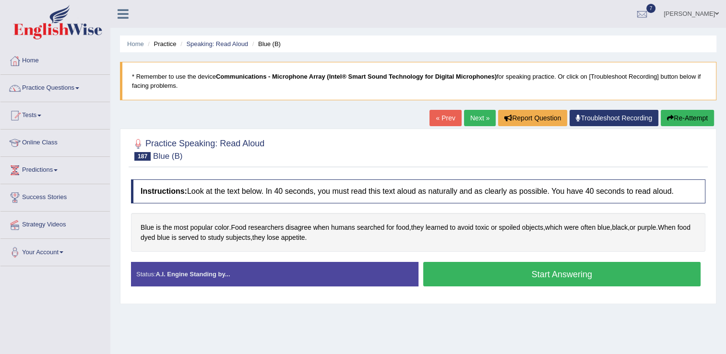
click at [478, 273] on button "Start Answering" at bounding box center [563, 274] width 278 height 24
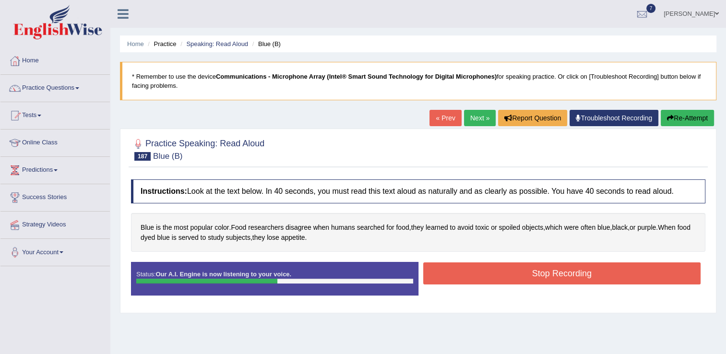
click at [478, 273] on button "Stop Recording" at bounding box center [563, 274] width 278 height 22
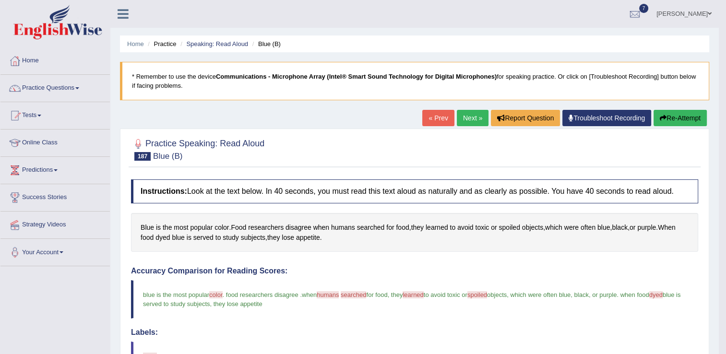
click at [474, 114] on link "Next »" at bounding box center [473, 118] width 32 height 16
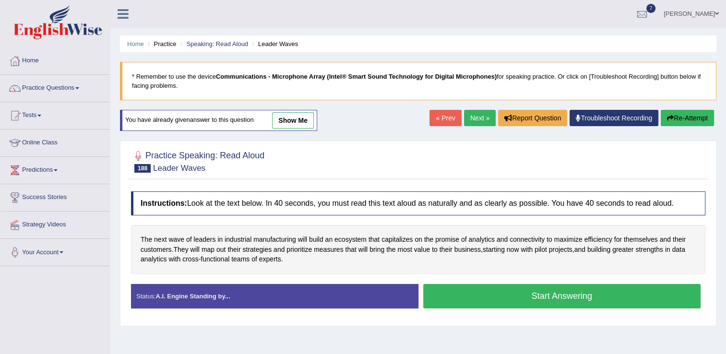
click at [453, 291] on button "Start Answering" at bounding box center [563, 296] width 278 height 24
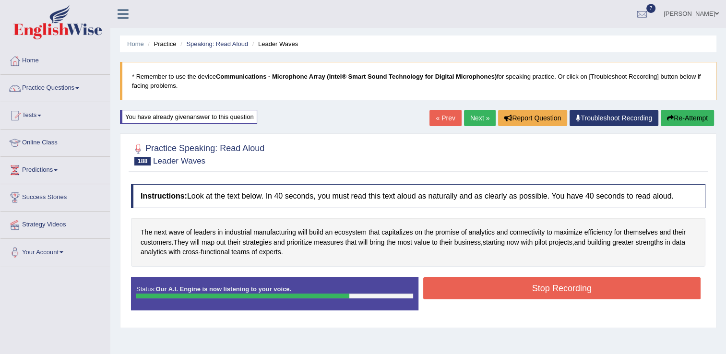
click at [453, 291] on button "Stop Recording" at bounding box center [563, 289] width 278 height 22
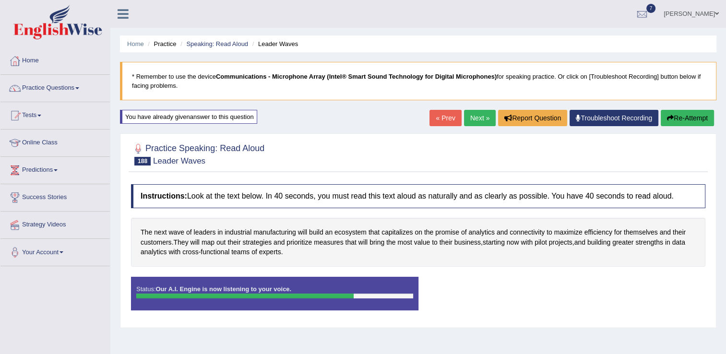
click at [453, 291] on div "Status: Our A.I. Engine is now listening to your voice. Start Answering Stop Re…" at bounding box center [418, 298] width 575 height 43
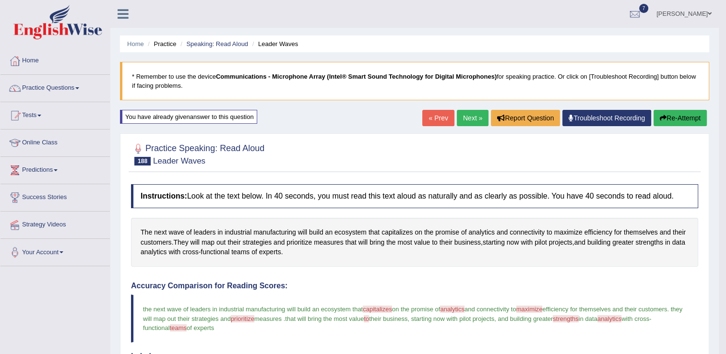
click at [476, 124] on link "Next »" at bounding box center [473, 118] width 32 height 16
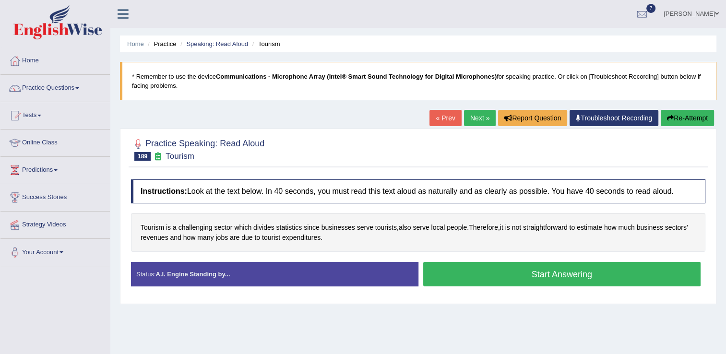
click at [474, 277] on button "Start Answering" at bounding box center [563, 274] width 278 height 24
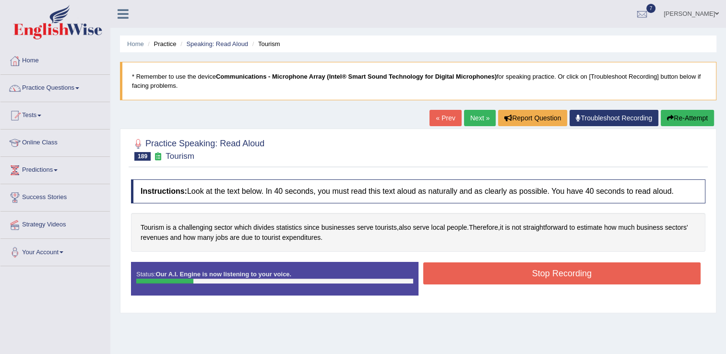
click at [674, 115] on button "Re-Attempt" at bounding box center [687, 118] width 53 height 16
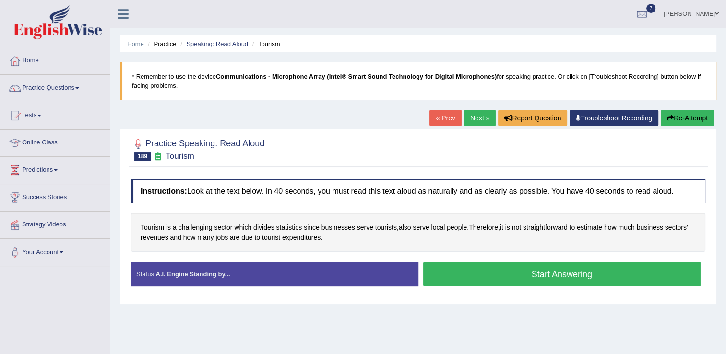
click at [585, 271] on button "Start Answering" at bounding box center [563, 274] width 278 height 24
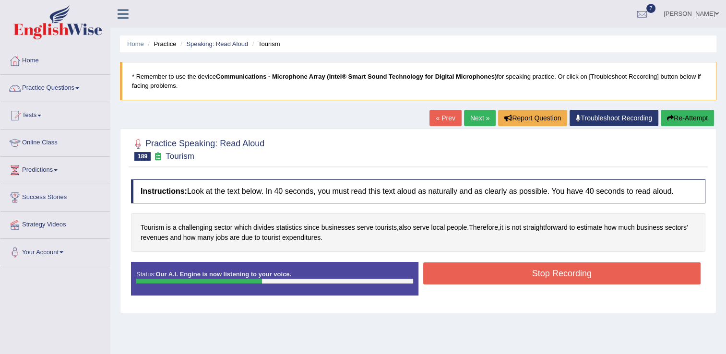
click at [585, 271] on button "Stop Recording" at bounding box center [563, 274] width 278 height 22
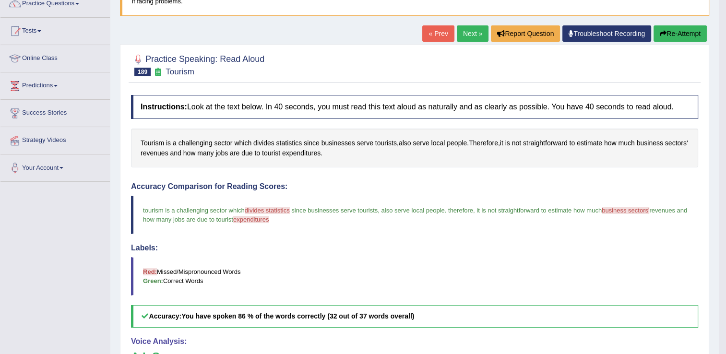
scroll to position [51, 0]
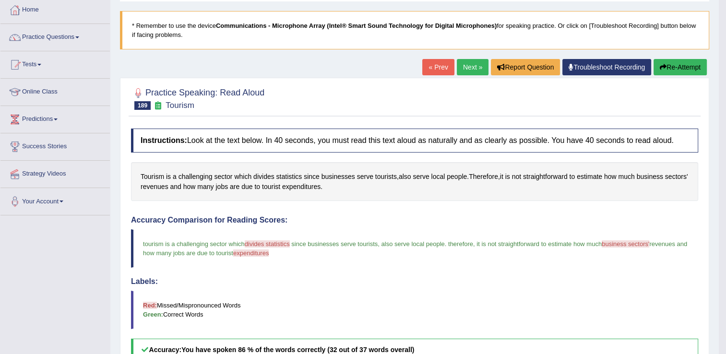
click at [483, 59] on link "Next »" at bounding box center [473, 67] width 32 height 16
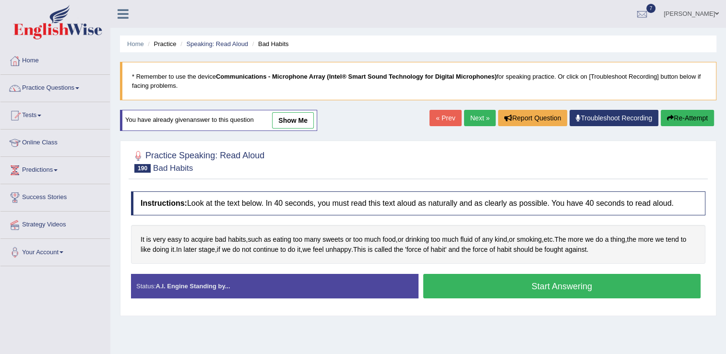
click at [521, 293] on button "Start Answering" at bounding box center [563, 286] width 278 height 24
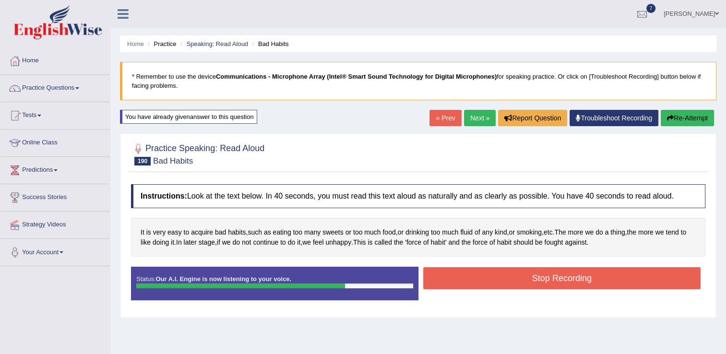
click at [524, 283] on button "Stop Recording" at bounding box center [563, 278] width 278 height 22
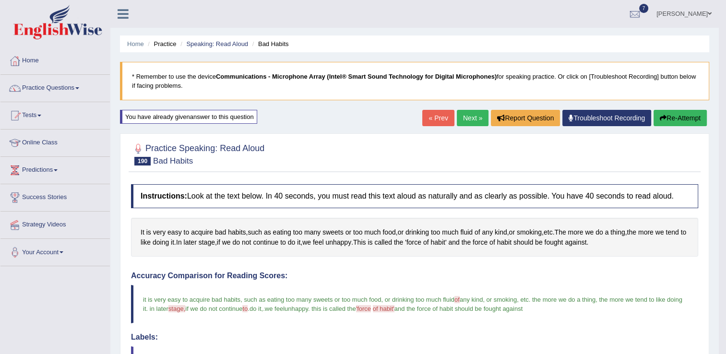
click at [470, 121] on link "Next »" at bounding box center [473, 118] width 32 height 16
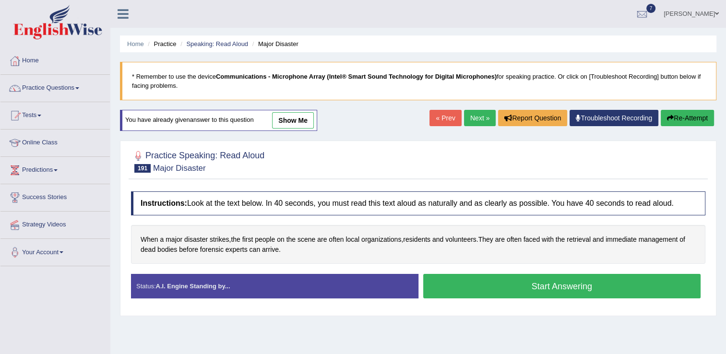
click at [509, 279] on button "Start Answering" at bounding box center [563, 286] width 278 height 24
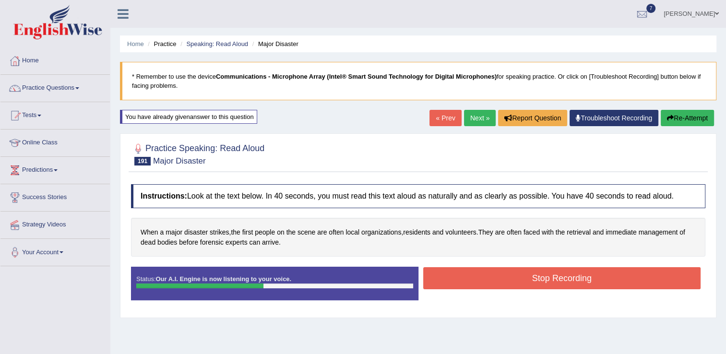
click at [509, 279] on button "Stop Recording" at bounding box center [563, 278] width 278 height 22
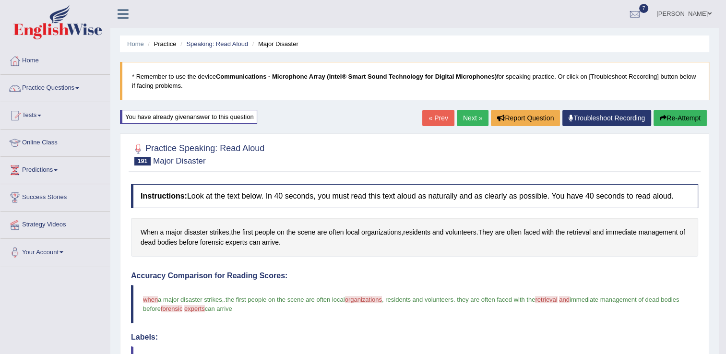
click at [479, 118] on link "Next »" at bounding box center [473, 118] width 32 height 16
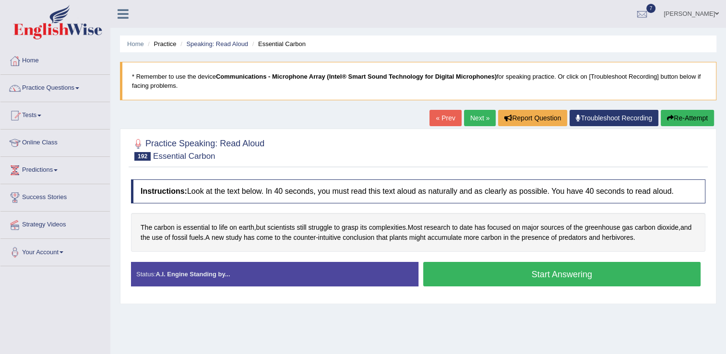
click at [549, 281] on button "Start Answering" at bounding box center [563, 274] width 278 height 24
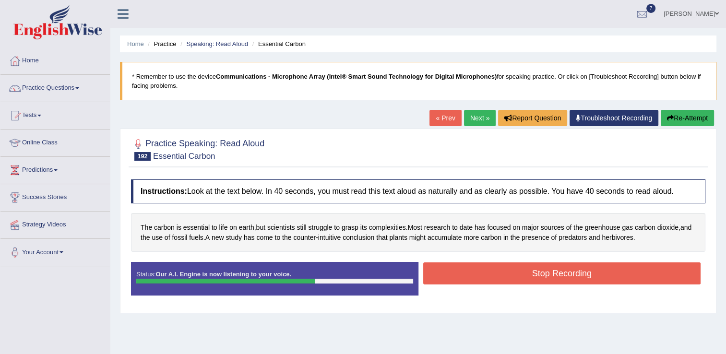
click at [549, 281] on button "Stop Recording" at bounding box center [563, 274] width 278 height 22
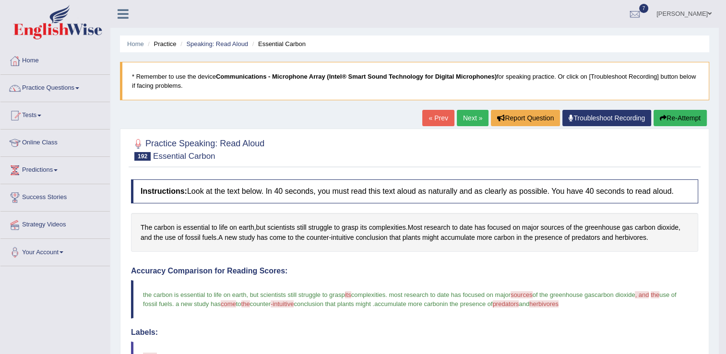
click at [549, 281] on blockquote "the carbon is essential to life on earth, but scientists still struggle to gras…" at bounding box center [415, 299] width 568 height 38
click at [470, 117] on link "Next »" at bounding box center [473, 118] width 32 height 16
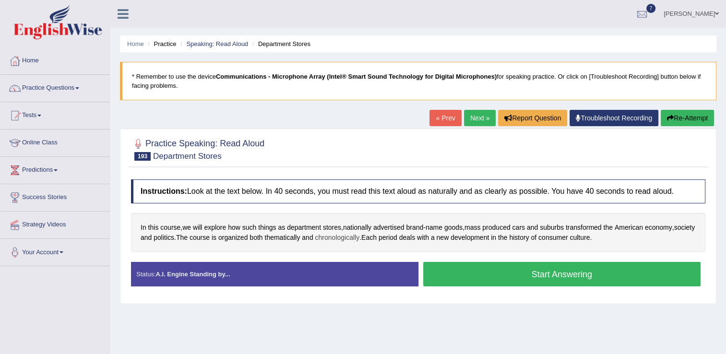
click at [360, 237] on span "chronologically" at bounding box center [337, 238] width 45 height 10
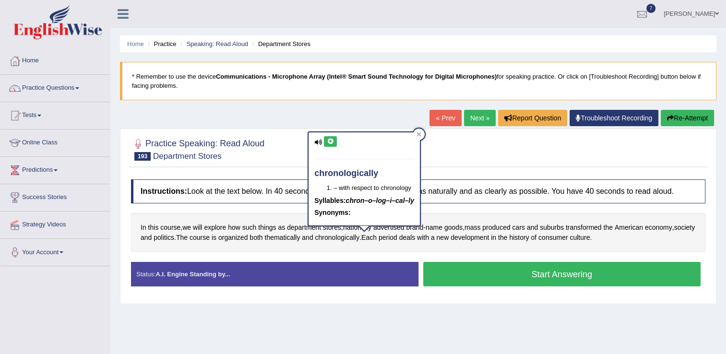
click at [326, 137] on button at bounding box center [330, 141] width 13 height 11
click at [539, 279] on button "Start Answering" at bounding box center [563, 274] width 278 height 24
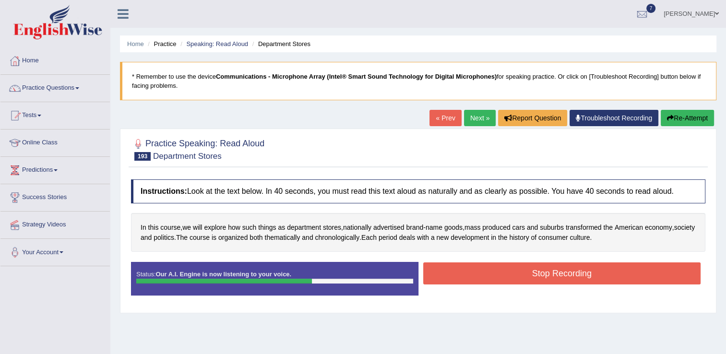
click at [540, 277] on button "Stop Recording" at bounding box center [563, 274] width 278 height 22
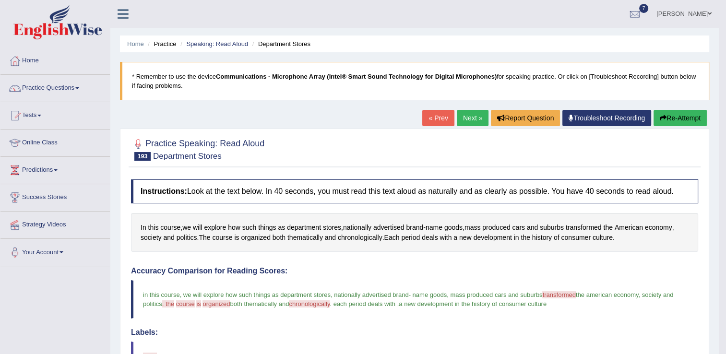
click at [667, 116] on button "Re-Attempt" at bounding box center [680, 118] width 53 height 16
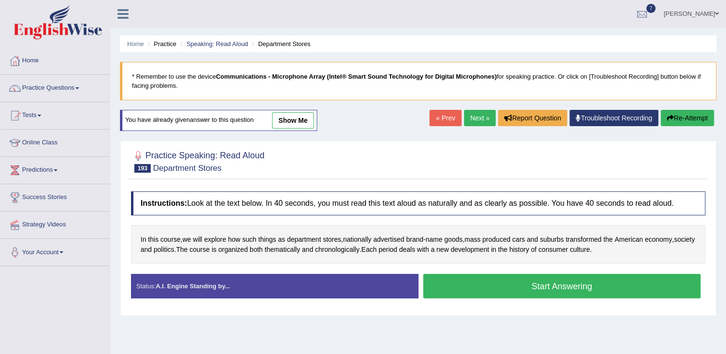
click at [525, 280] on button "Start Answering" at bounding box center [563, 286] width 278 height 24
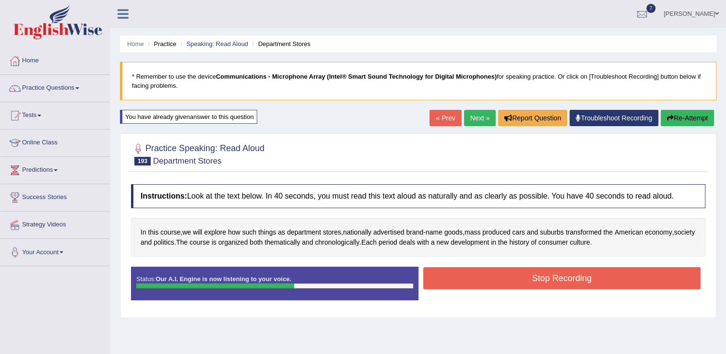
click at [525, 280] on button "Stop Recording" at bounding box center [563, 278] width 278 height 22
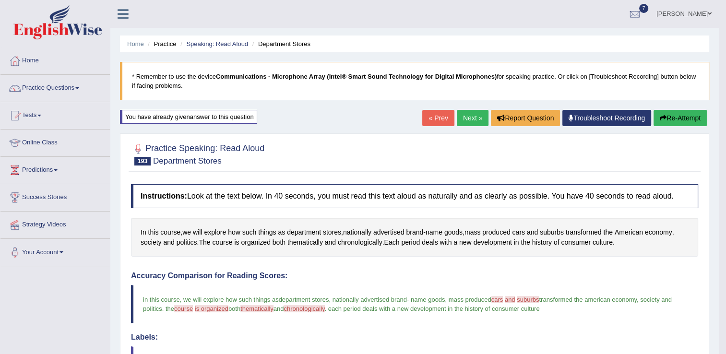
click at [472, 116] on link "Next »" at bounding box center [473, 118] width 32 height 16
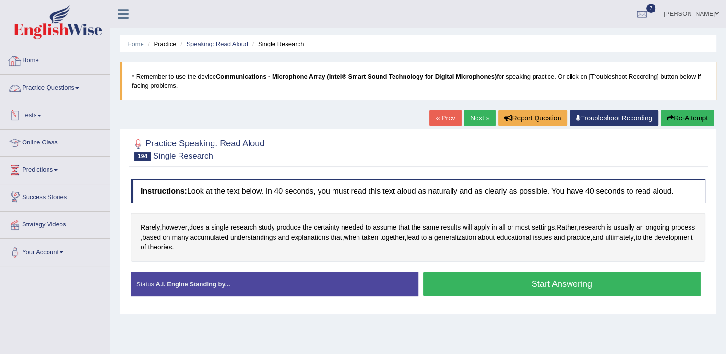
click at [59, 100] on li "Practice Questions Speaking Practice Read Aloud Repeat Sentence Describe Image …" at bounding box center [54, 88] width 109 height 27
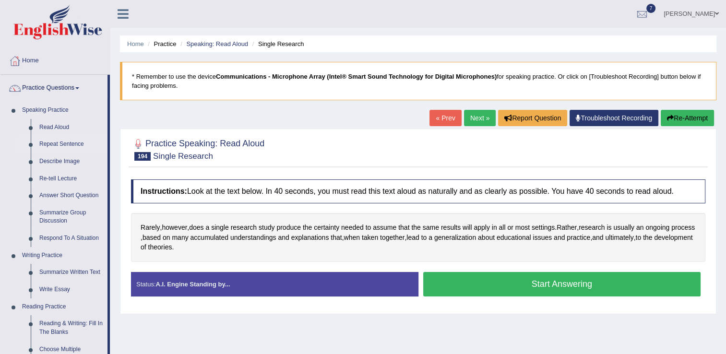
click at [80, 146] on link "Repeat Sentence" at bounding box center [71, 144] width 73 height 17
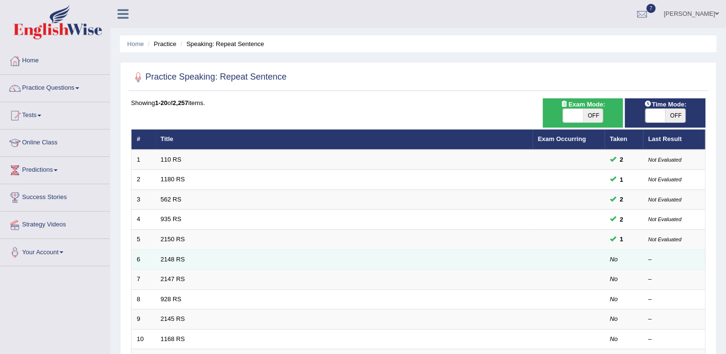
click at [188, 264] on td "2148 RS" at bounding box center [344, 260] width 377 height 20
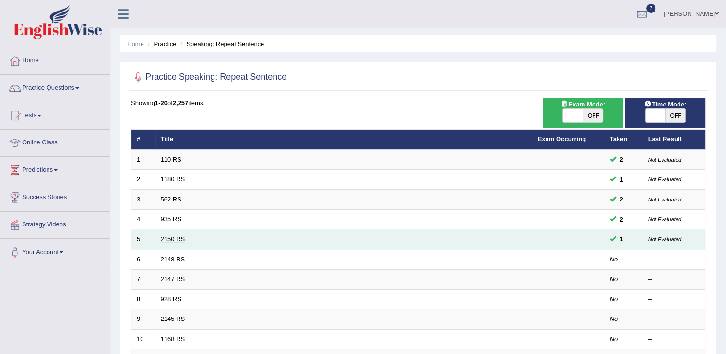
click at [172, 237] on link "2150 RS" at bounding box center [173, 239] width 24 height 7
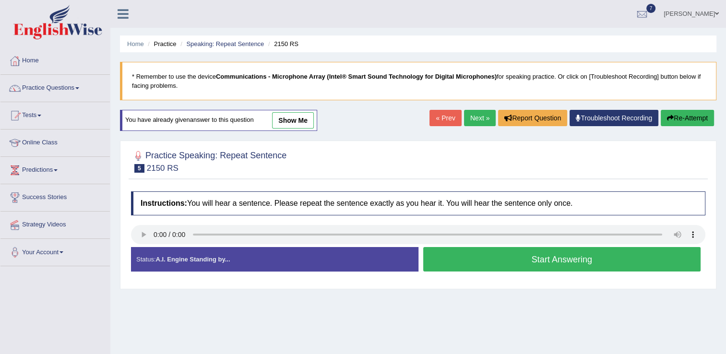
click at [440, 266] on button "Start Answering" at bounding box center [563, 259] width 278 height 24
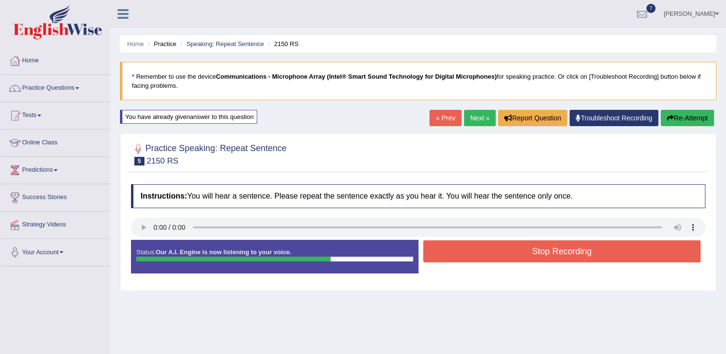
click at [681, 118] on button "Re-Attempt" at bounding box center [687, 118] width 53 height 16
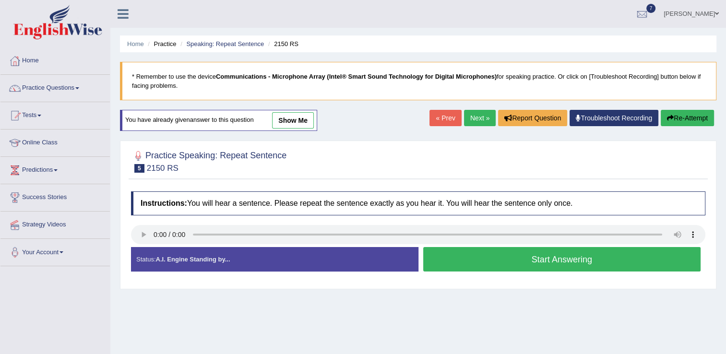
click at [438, 257] on button "Start Answering" at bounding box center [563, 259] width 278 height 24
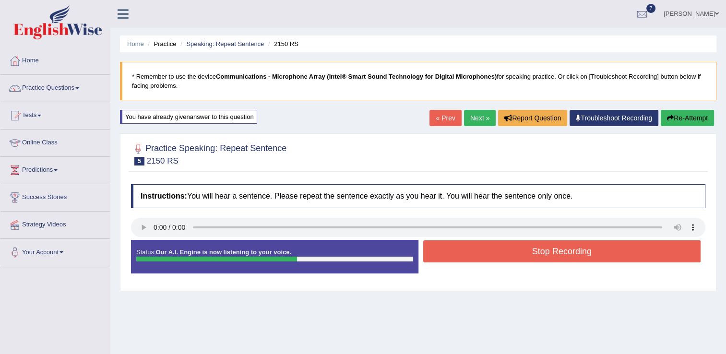
click at [438, 257] on button "Stop Recording" at bounding box center [563, 252] width 278 height 22
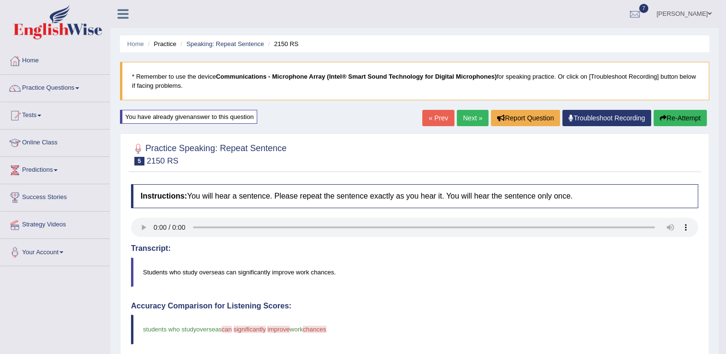
click at [478, 112] on link "Next »" at bounding box center [473, 118] width 32 height 16
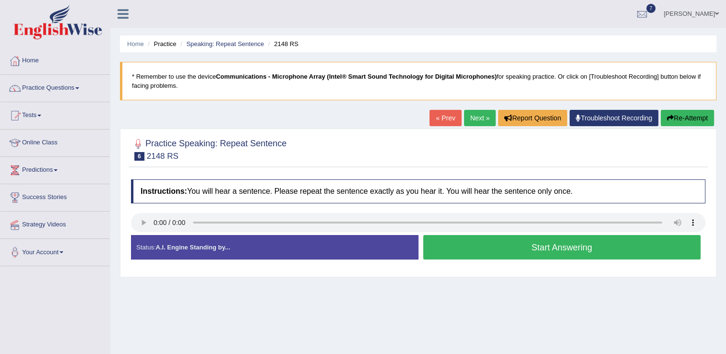
click at [472, 246] on button "Start Answering" at bounding box center [563, 247] width 278 height 24
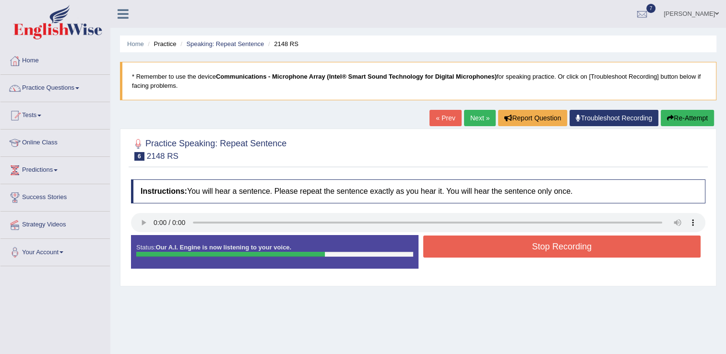
click at [472, 246] on button "Stop Recording" at bounding box center [563, 247] width 278 height 22
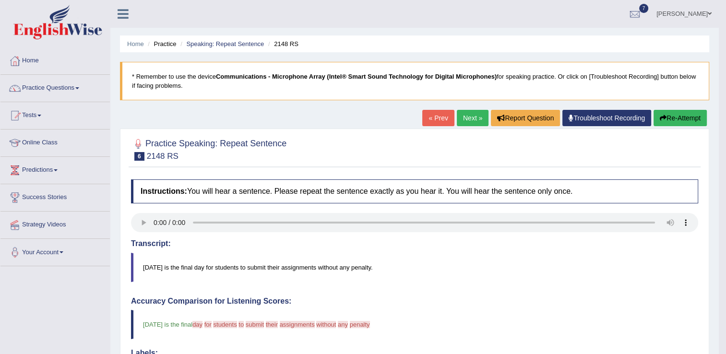
click at [474, 113] on link "Next »" at bounding box center [473, 118] width 32 height 16
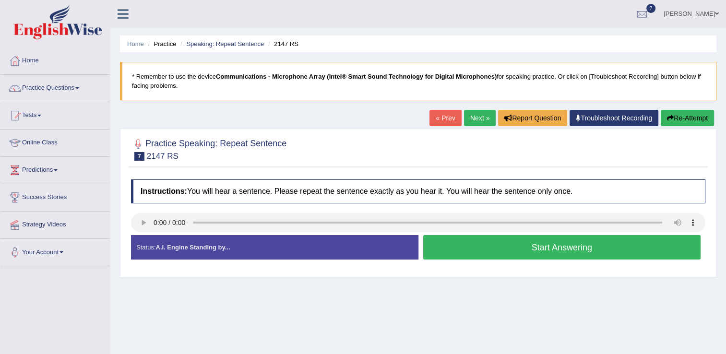
click at [460, 239] on button "Start Answering" at bounding box center [563, 247] width 278 height 24
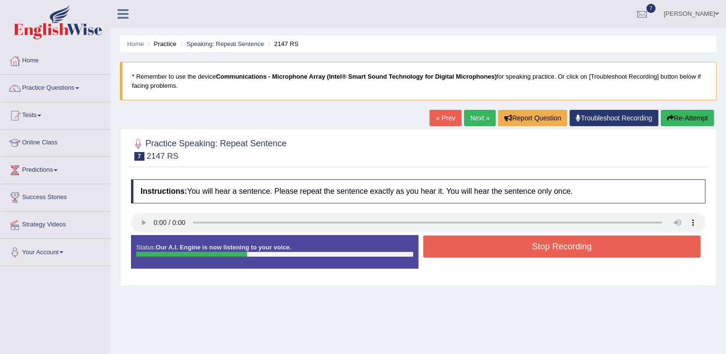
click at [460, 239] on button "Stop Recording" at bounding box center [563, 247] width 278 height 22
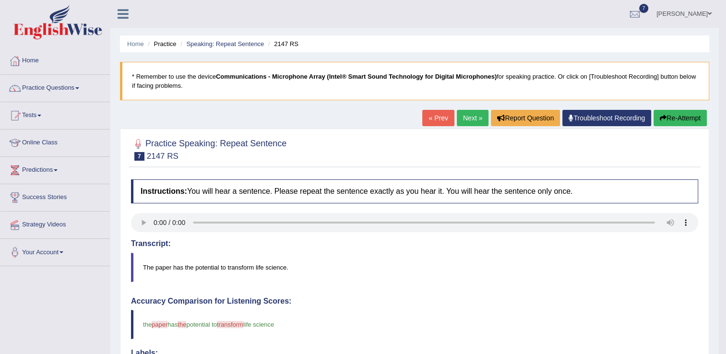
click at [471, 118] on link "Next »" at bounding box center [473, 118] width 32 height 16
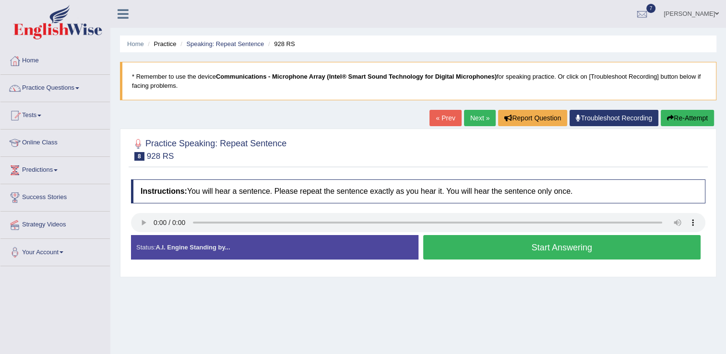
click at [544, 241] on button "Start Answering" at bounding box center [563, 247] width 278 height 24
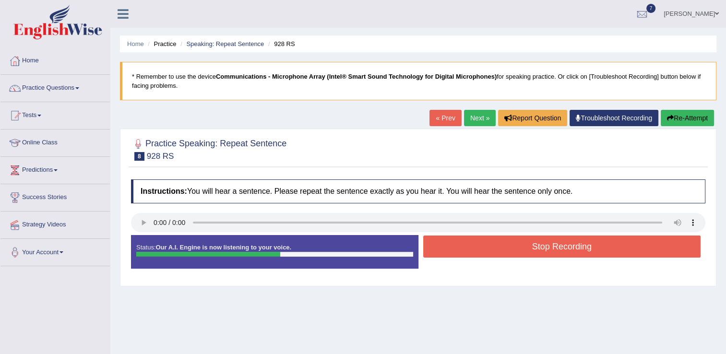
click at [544, 241] on button "Stop Recording" at bounding box center [563, 247] width 278 height 22
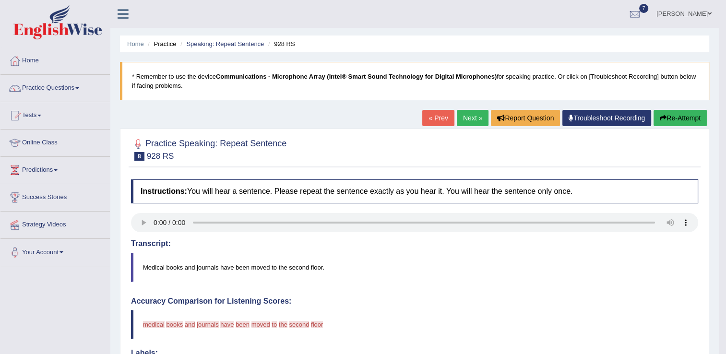
click at [470, 111] on link "Next »" at bounding box center [473, 118] width 32 height 16
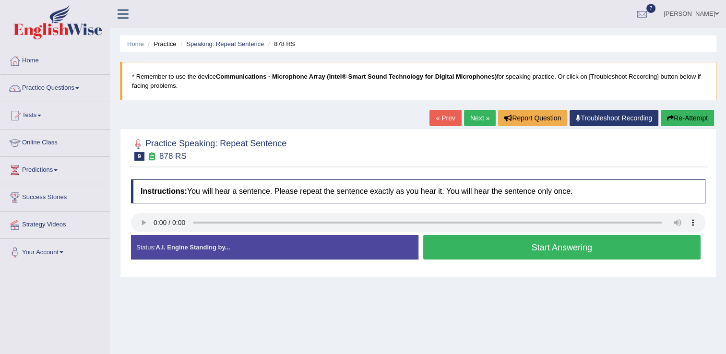
click at [517, 247] on button "Start Answering" at bounding box center [563, 247] width 278 height 24
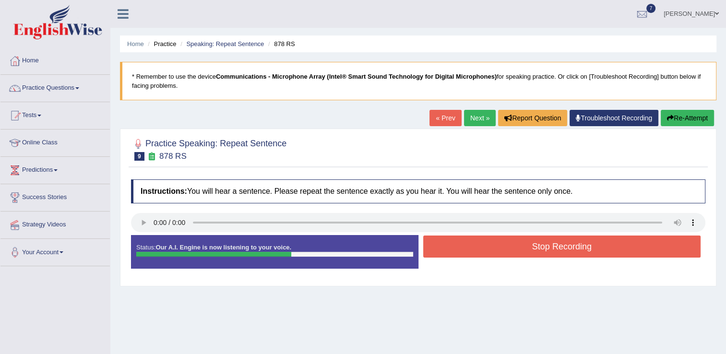
click at [517, 247] on button "Stop Recording" at bounding box center [563, 247] width 278 height 22
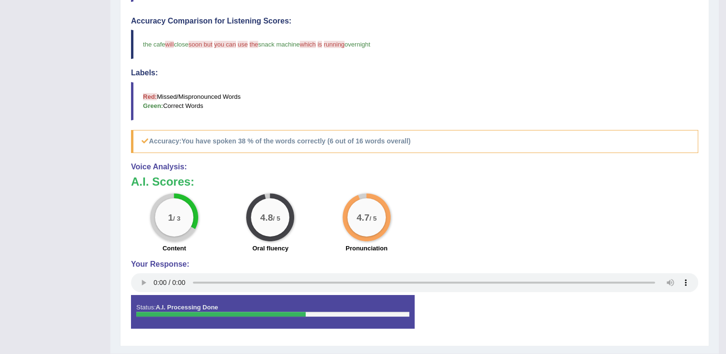
scroll to position [303, 0]
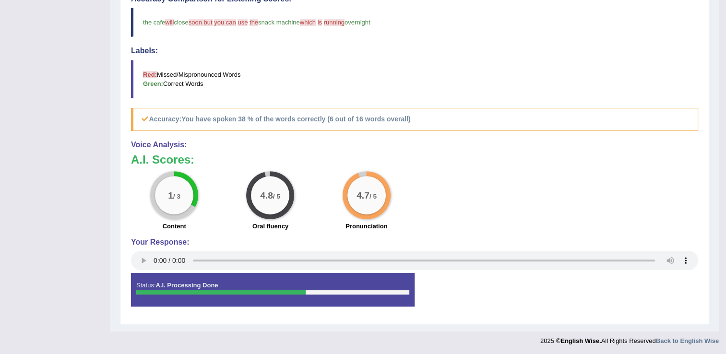
click at [517, 247] on div "Your Response:" at bounding box center [415, 255] width 568 height 35
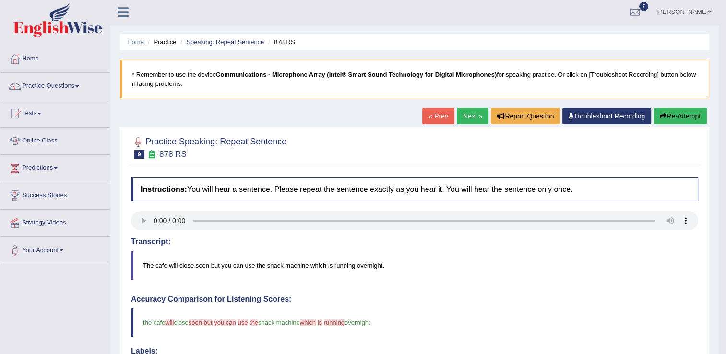
scroll to position [0, 0]
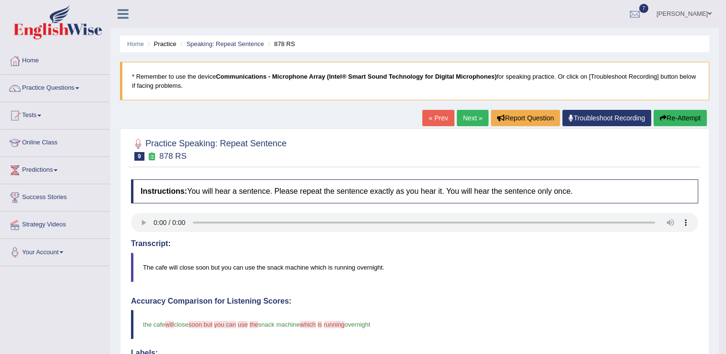
click at [471, 124] on link "Next »" at bounding box center [473, 118] width 32 height 16
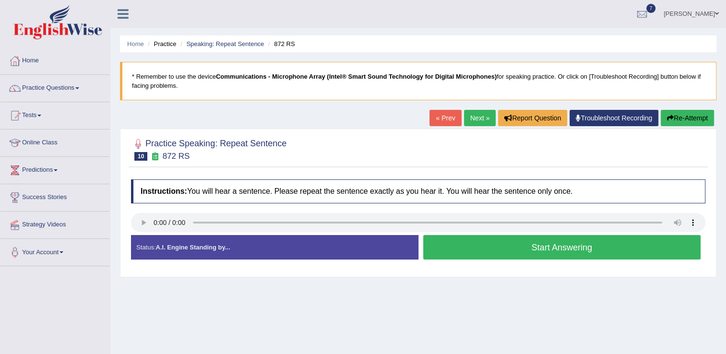
click at [449, 249] on button "Start Answering" at bounding box center [563, 247] width 278 height 24
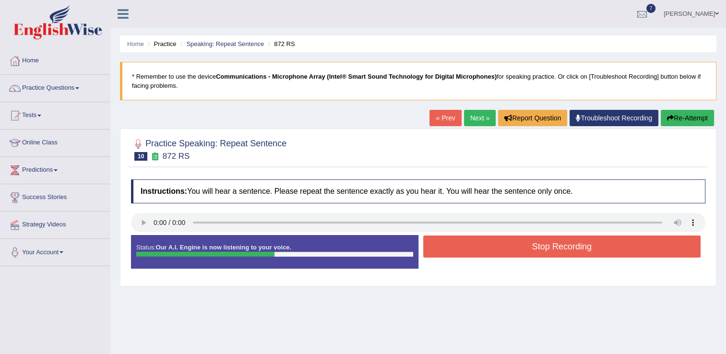
click at [449, 249] on button "Stop Recording" at bounding box center [563, 247] width 278 height 22
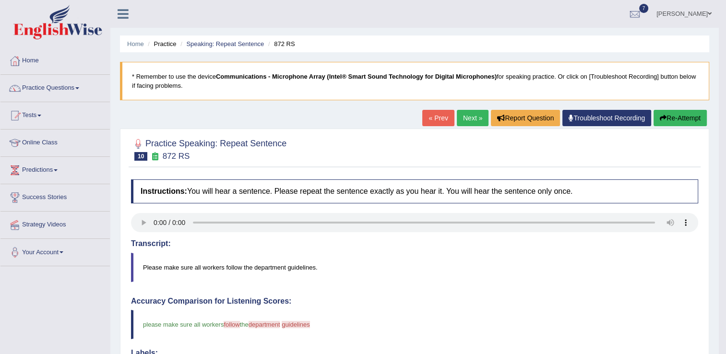
click at [470, 122] on link "Next »" at bounding box center [473, 118] width 32 height 16
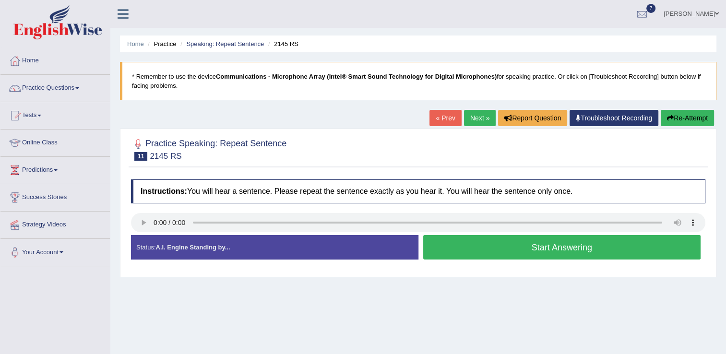
click at [535, 253] on button "Start Answering" at bounding box center [563, 247] width 278 height 24
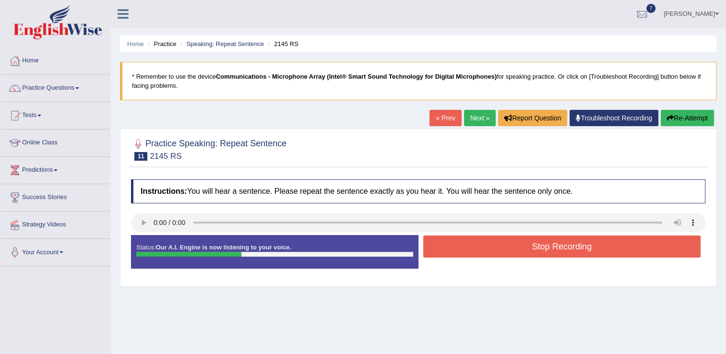
click at [535, 253] on button "Stop Recording" at bounding box center [563, 247] width 278 height 22
